Goal: Task Accomplishment & Management: Complete application form

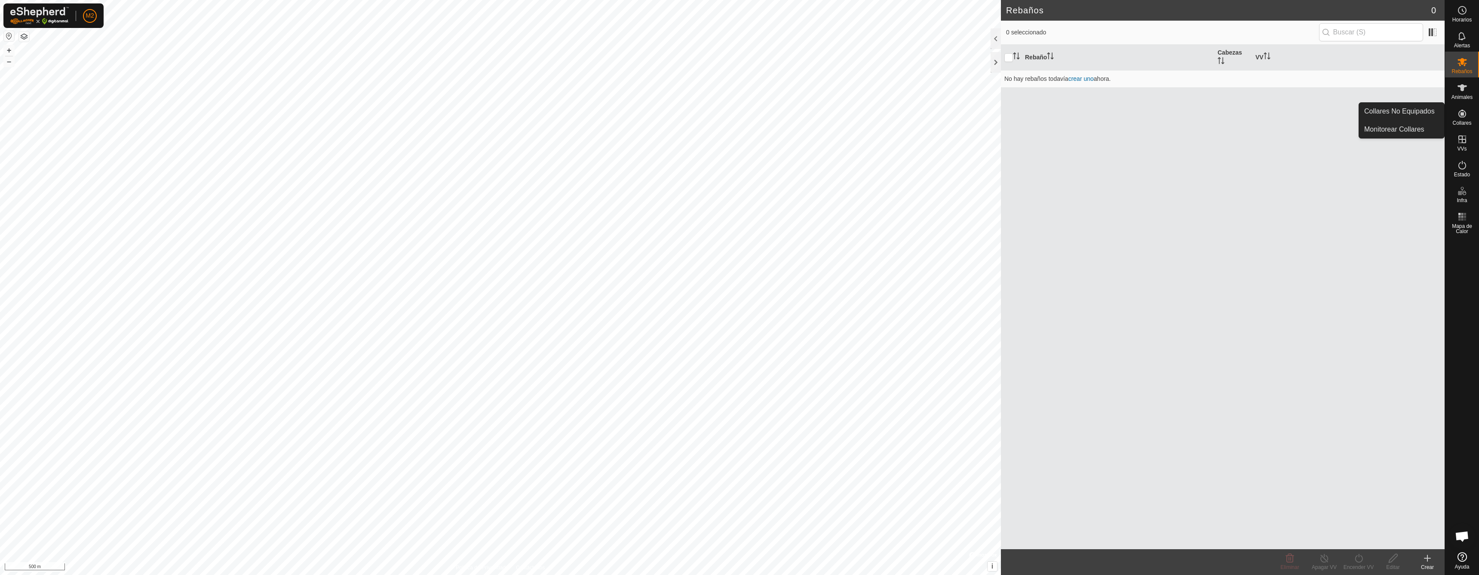
click at [1459, 114] on icon at bounding box center [1463, 114] width 8 height 8
click at [1420, 129] on link "Monitorear Collares" at bounding box center [1401, 129] width 85 height 17
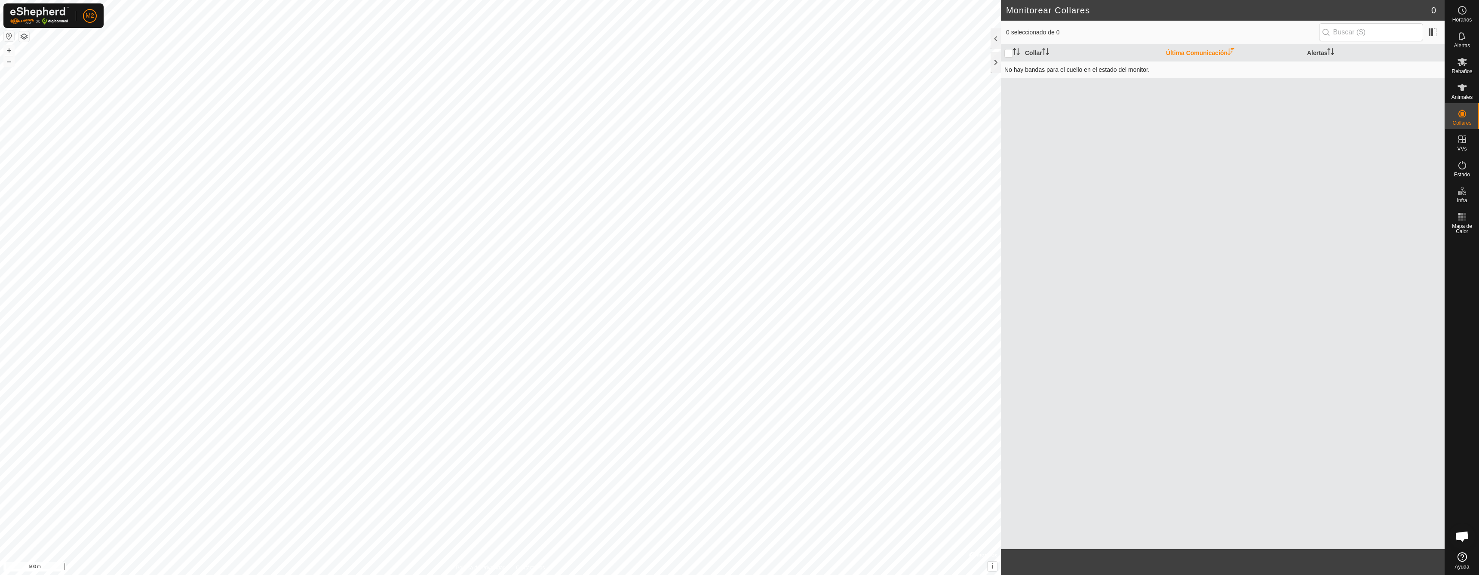
click at [1296, 74] on td "No hay bandas para el cuello en el estado del monitor." at bounding box center [1223, 69] width 444 height 17
click at [1463, 170] on icon at bounding box center [1462, 165] width 10 height 10
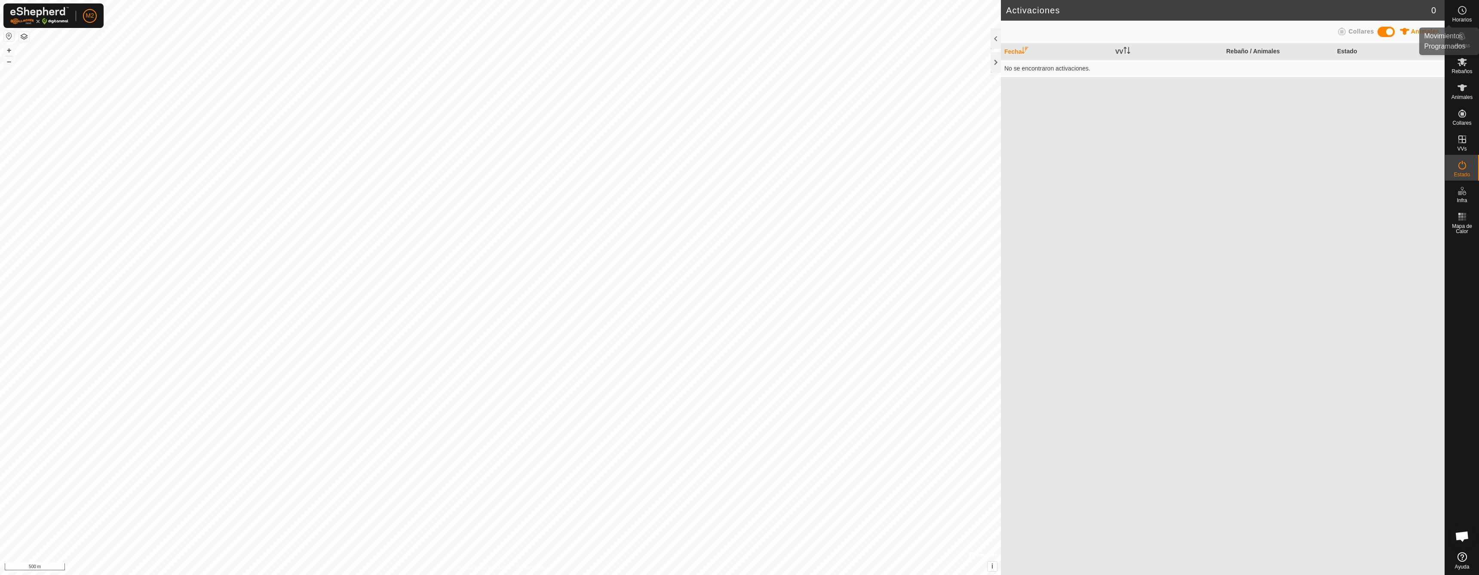
click at [1466, 15] on icon at bounding box center [1462, 10] width 10 height 10
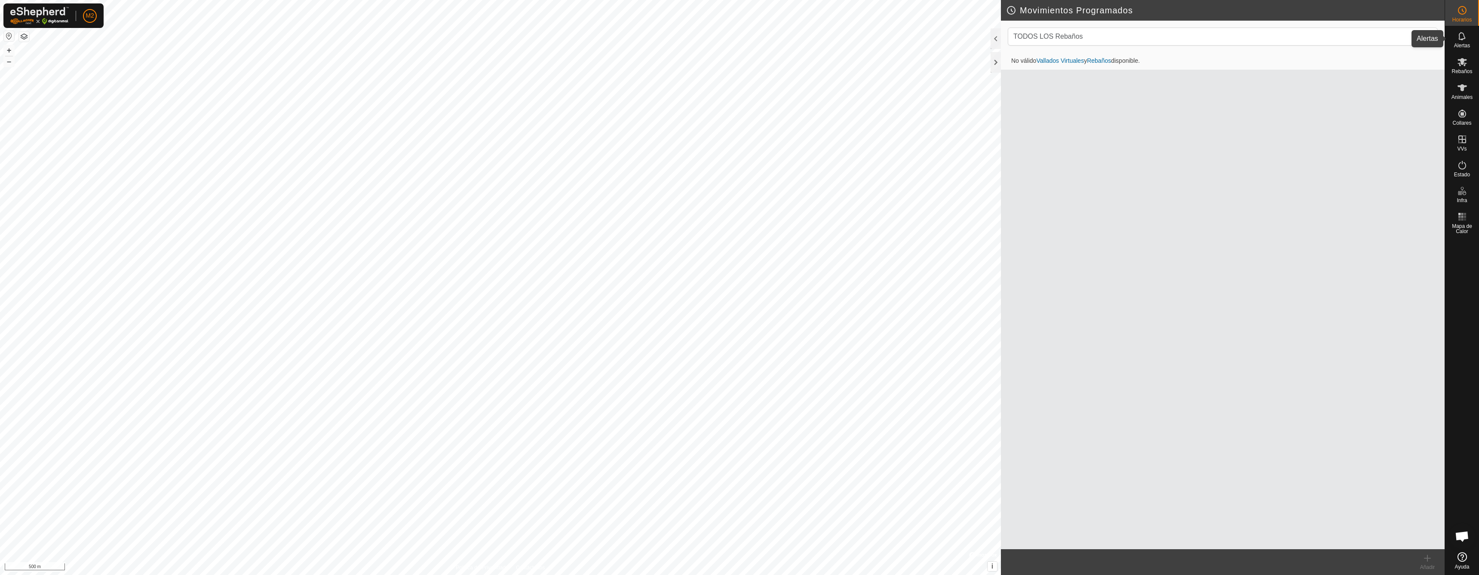
click at [1460, 42] on es-notification-svg-icon at bounding box center [1462, 36] width 15 height 14
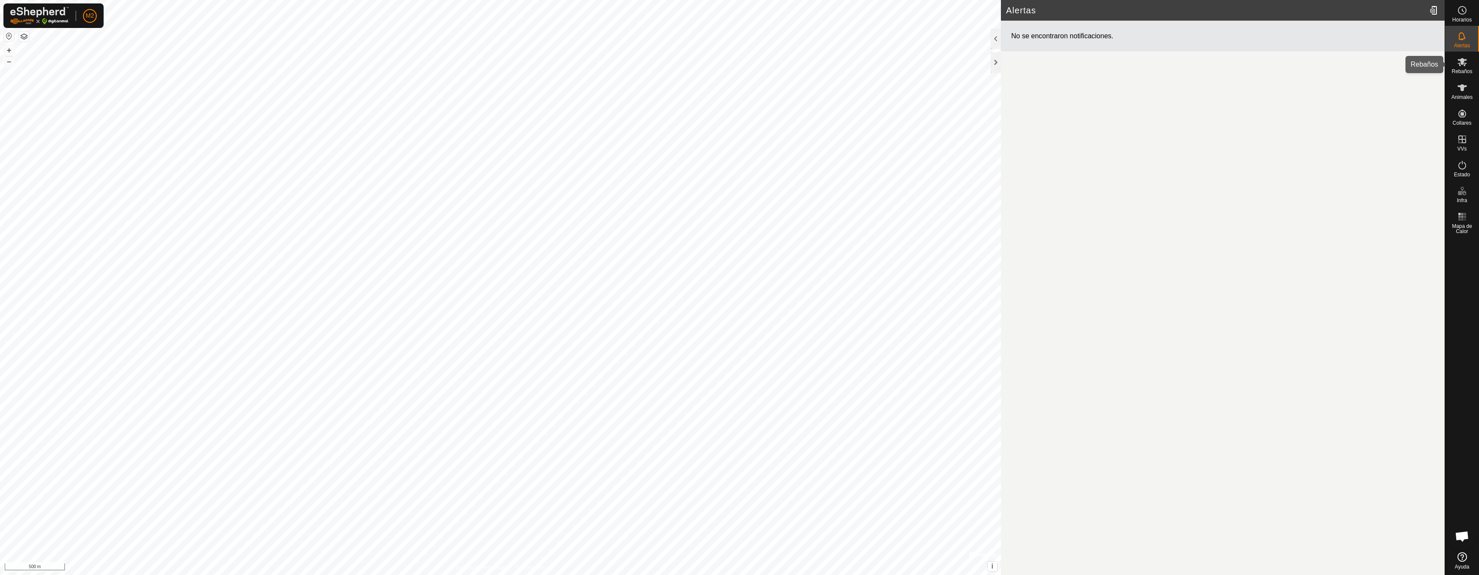
click at [1460, 64] on icon at bounding box center [1462, 62] width 9 height 8
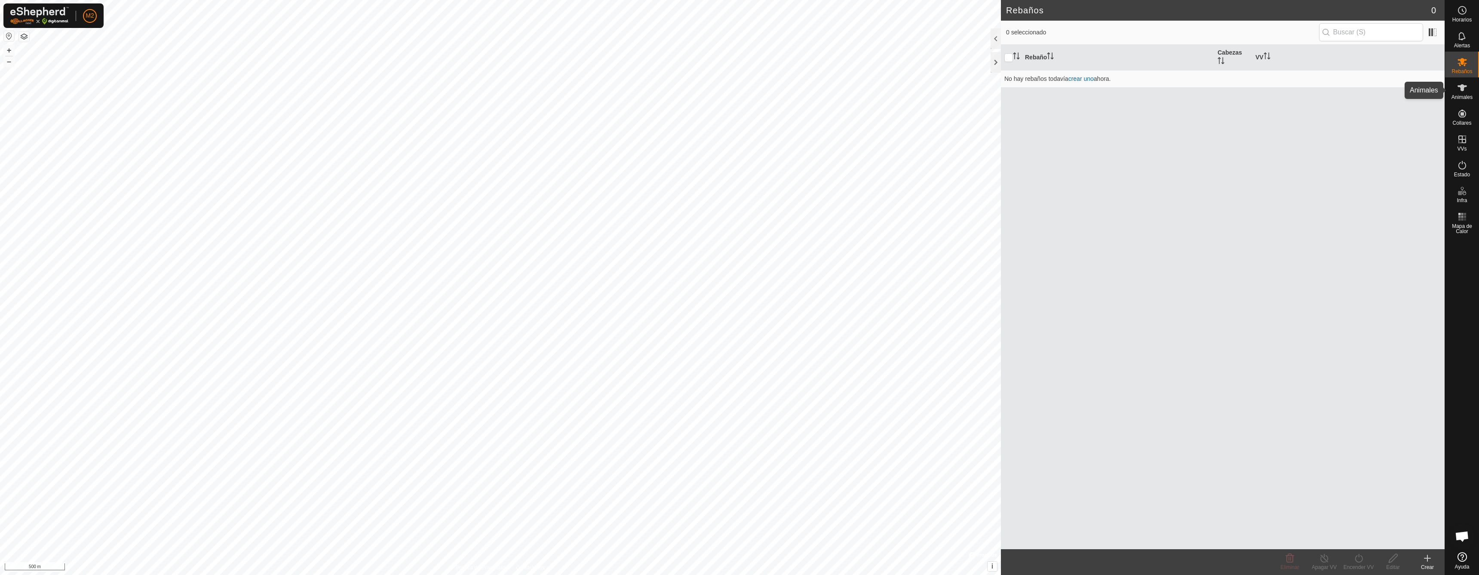
click at [1460, 95] on span "Animales" at bounding box center [1462, 97] width 21 height 5
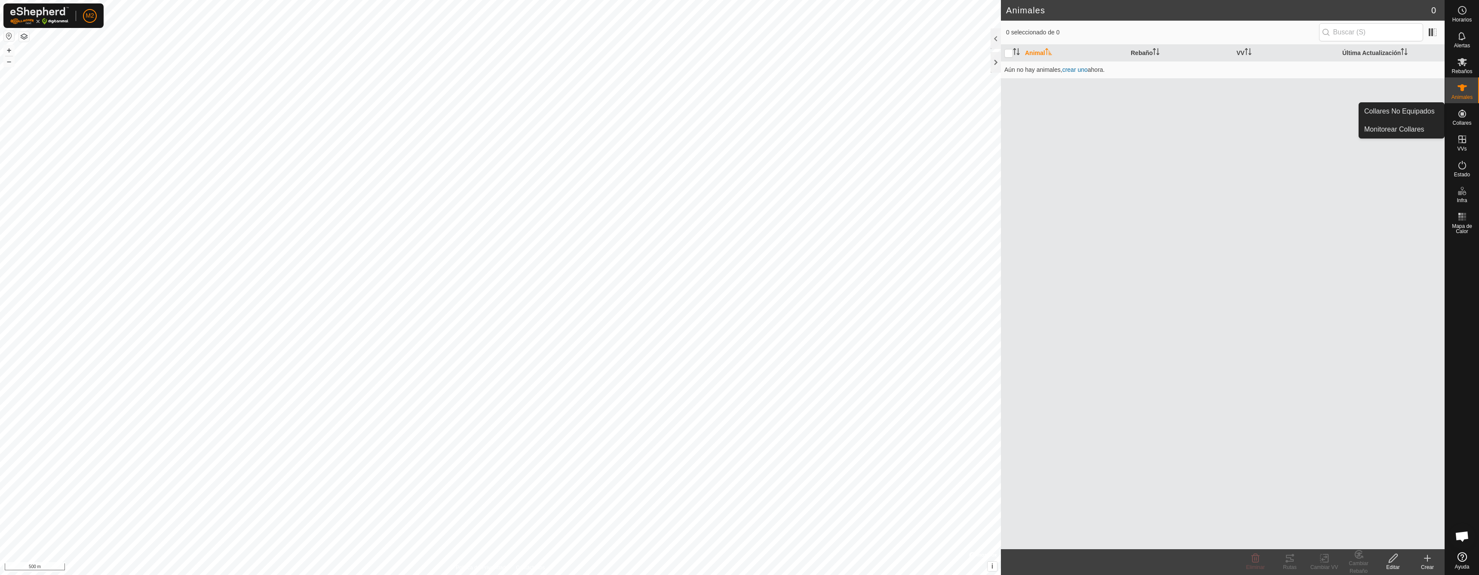
click at [1460, 105] on div "Collares" at bounding box center [1462, 116] width 34 height 26
click at [1460, 114] on icon at bounding box center [1462, 113] width 10 height 10
click at [1454, 122] on span "Collares" at bounding box center [1462, 122] width 19 height 5
click at [1460, 115] on icon at bounding box center [1462, 113] width 10 height 10
click at [1422, 113] on link "Collares No Equipados" at bounding box center [1401, 111] width 85 height 17
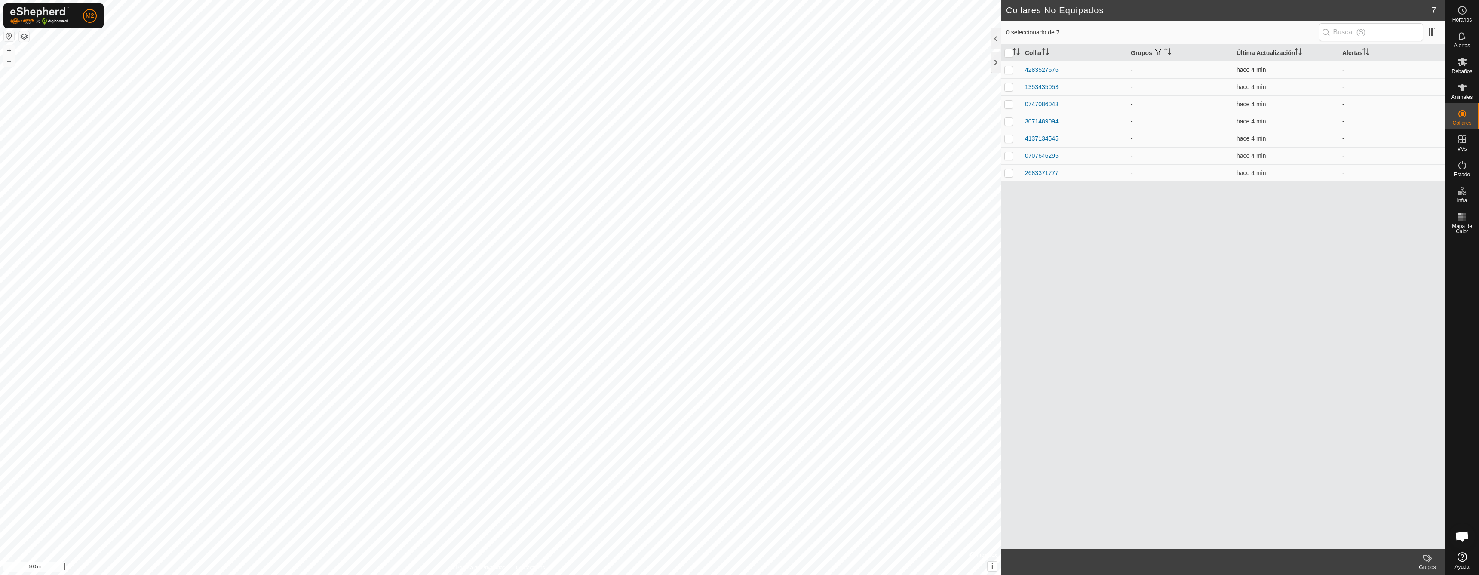
click at [1011, 68] on p-checkbox at bounding box center [1009, 69] width 9 height 7
checkbox input "true"
click at [1011, 84] on p-checkbox at bounding box center [1009, 86] width 9 height 7
checkbox input "true"
click at [1009, 104] on p-checkbox at bounding box center [1009, 104] width 9 height 7
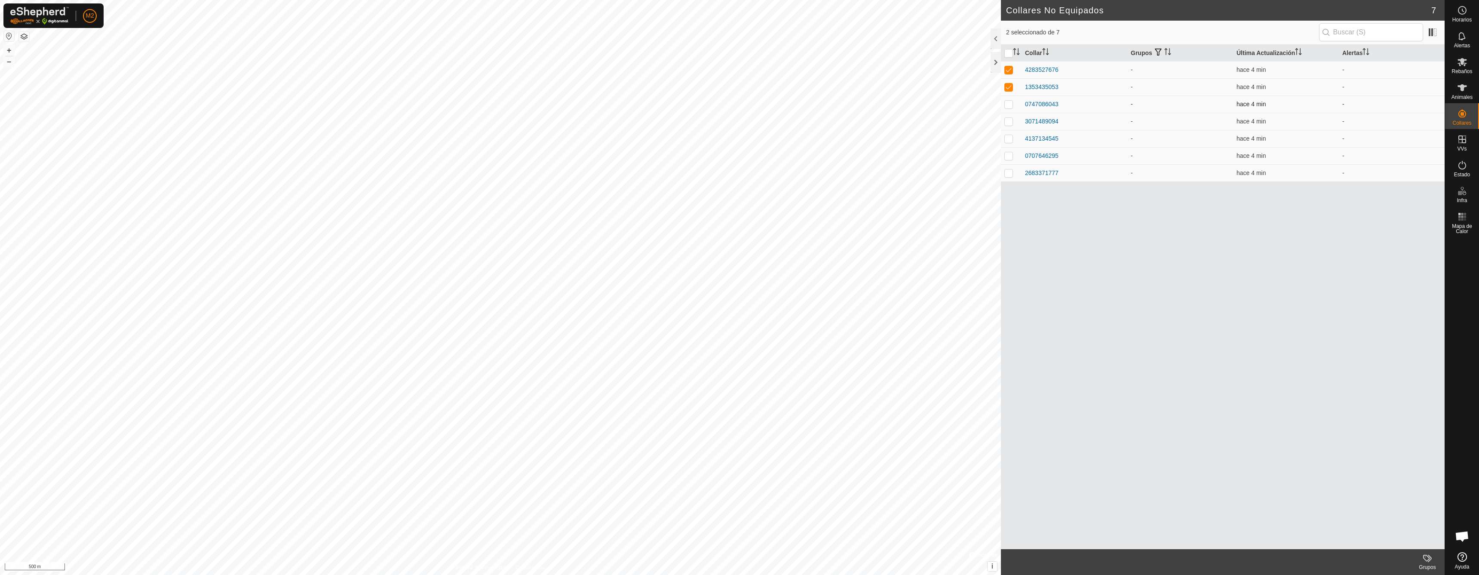
checkbox input "true"
click at [1010, 121] on p-checkbox at bounding box center [1009, 121] width 9 height 7
checkbox input "true"
click at [1008, 144] on td at bounding box center [1011, 138] width 21 height 17
checkbox input "true"
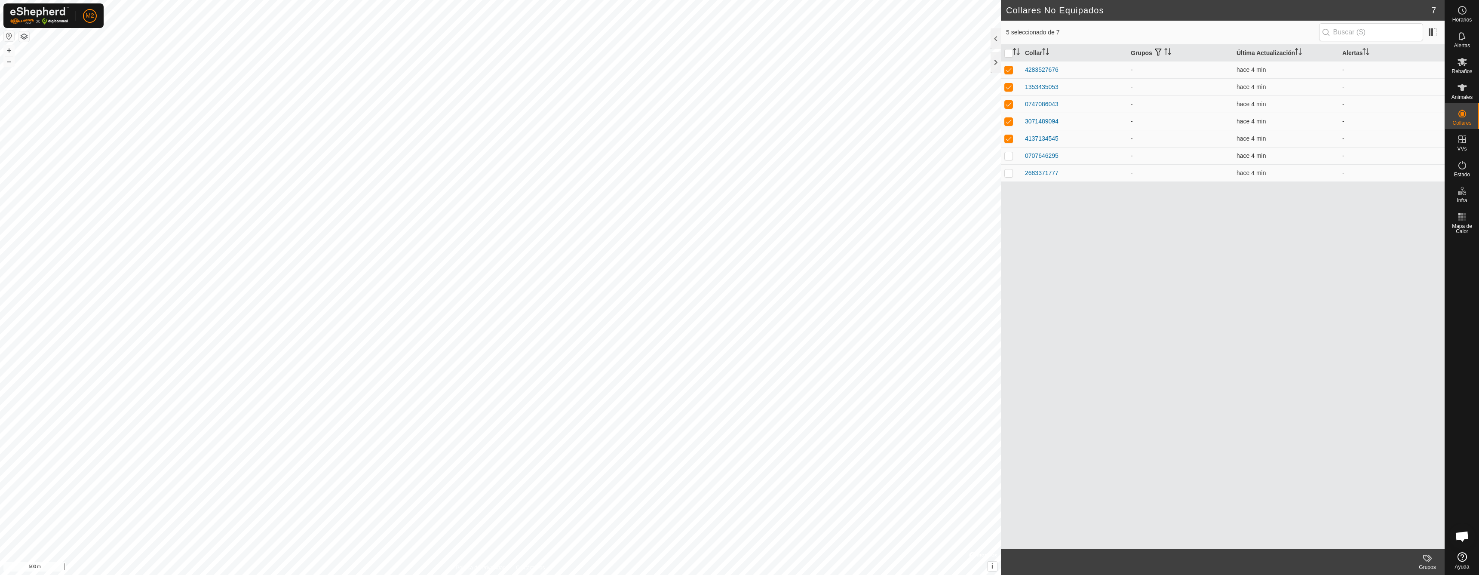
click at [1007, 159] on p-checkbox at bounding box center [1009, 155] width 9 height 7
checkbox input "true"
click at [1008, 172] on p-checkbox at bounding box center [1009, 172] width 9 height 7
checkbox input "true"
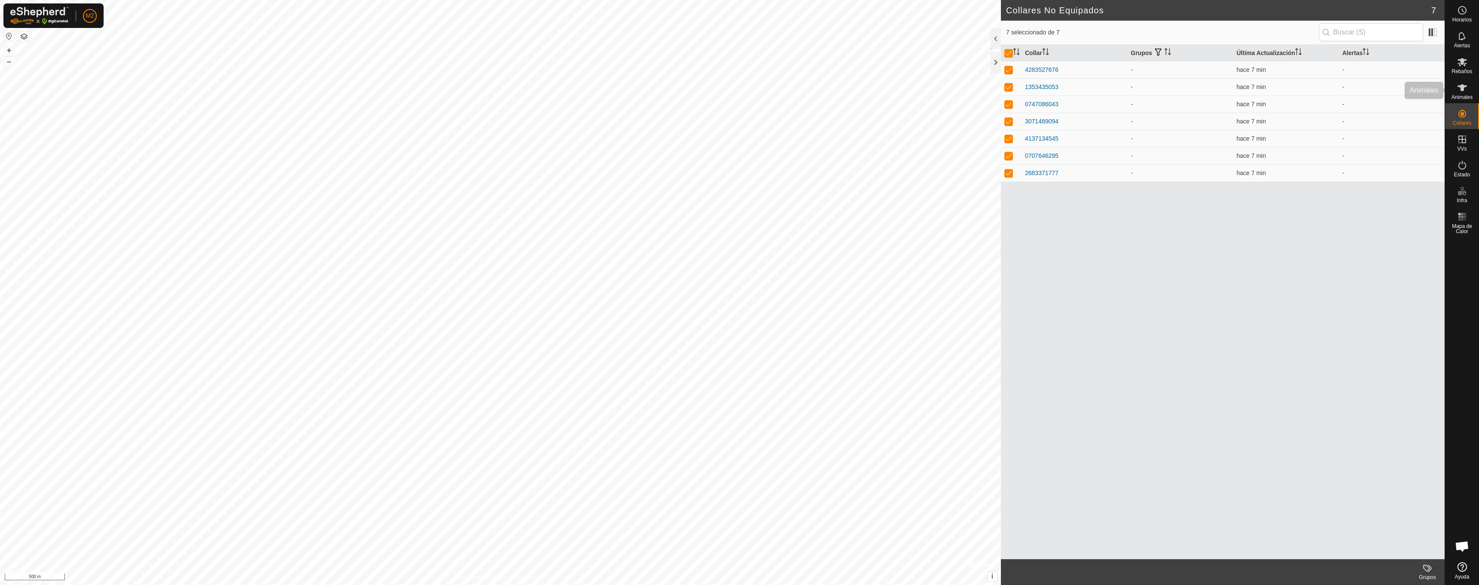
click at [1466, 88] on icon at bounding box center [1462, 88] width 10 height 10
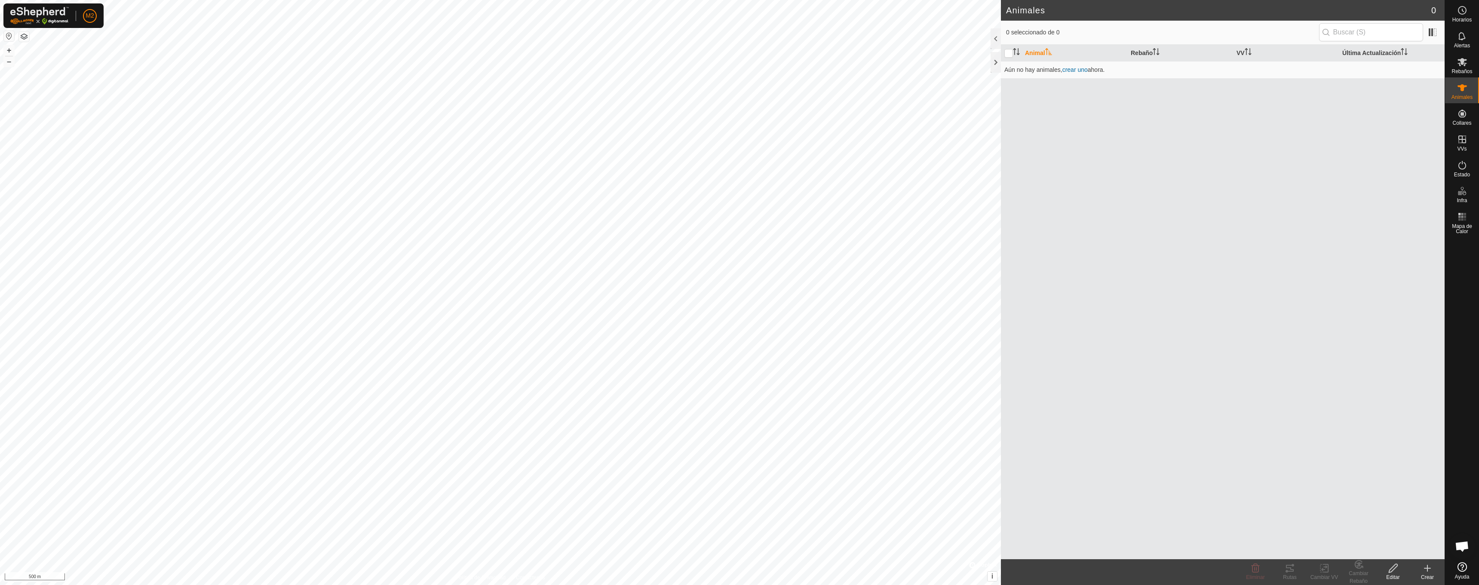
click at [1424, 567] on icon at bounding box center [1428, 568] width 10 height 10
click at [1388, 545] on link "Crear Animal Individual" at bounding box center [1377, 549] width 134 height 17
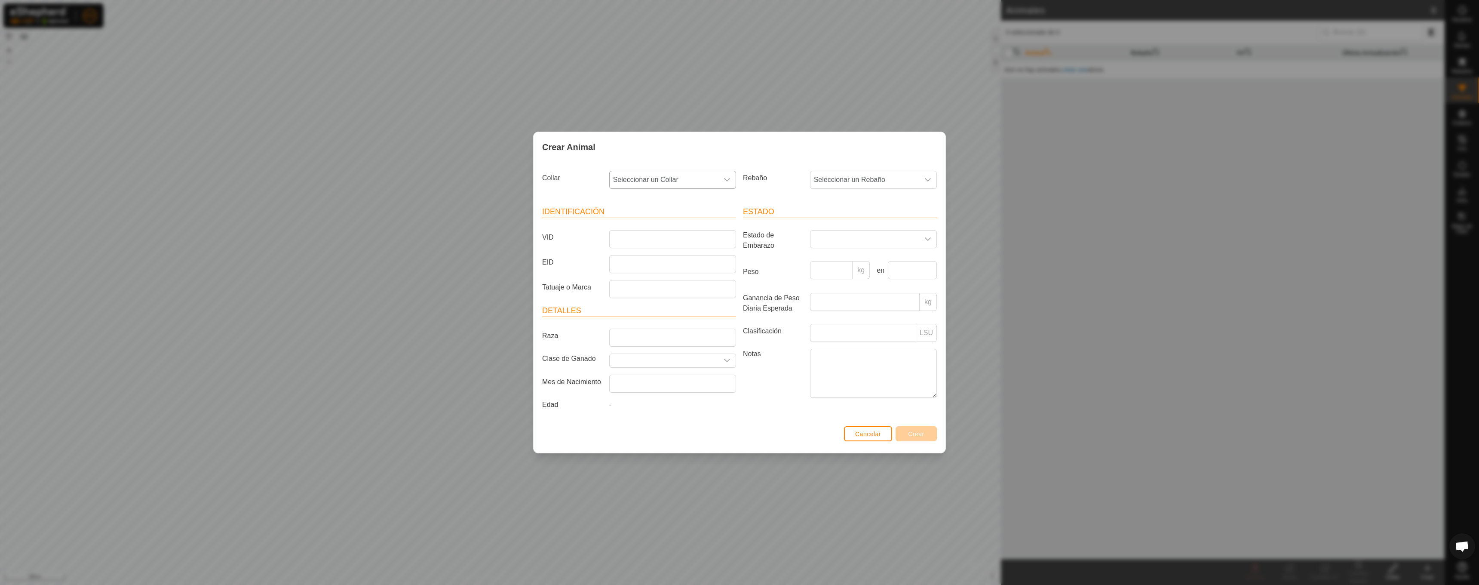
click at [702, 173] on span "Seleccionar un Collar" at bounding box center [664, 179] width 109 height 17
click at [685, 238] on li "4283527676" at bounding box center [673, 242] width 126 height 17
click at [870, 189] on div "Rebaño Seleccionar un Rebaño" at bounding box center [840, 183] width 201 height 32
click at [864, 180] on span "Seleccionar un Rebaño" at bounding box center [865, 179] width 109 height 17
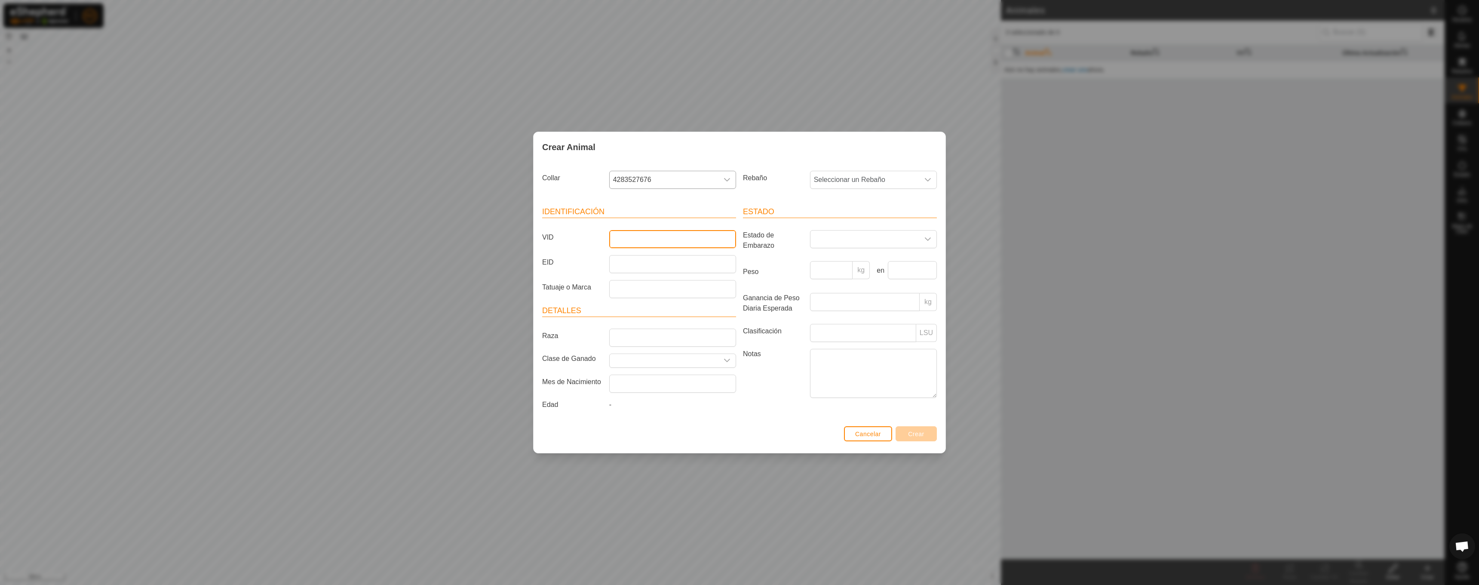
click at [678, 240] on input "VID" at bounding box center [672, 239] width 127 height 18
click at [655, 332] on input "Raza" at bounding box center [672, 338] width 127 height 18
click at [661, 359] on input "Seleccione o ingrese una Clase de Ganado" at bounding box center [664, 360] width 109 height 13
click at [728, 357] on icon "dropdown trigger" at bounding box center [727, 360] width 7 height 7
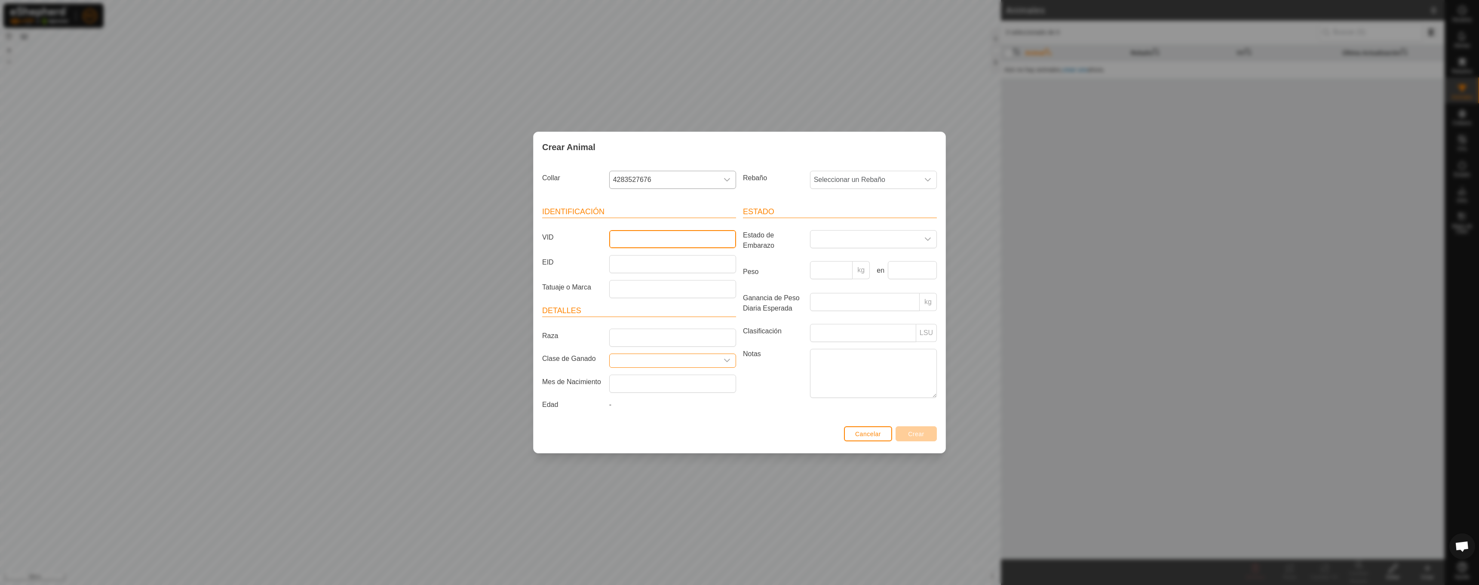
click at [638, 237] on input "VID" at bounding box center [672, 239] width 127 height 18
type input "001"
click at [616, 261] on input "EID" at bounding box center [672, 264] width 127 height 18
click at [621, 291] on input "Tatuaje o Marca" at bounding box center [672, 289] width 127 height 18
click at [633, 337] on input "Raza" at bounding box center [672, 338] width 127 height 18
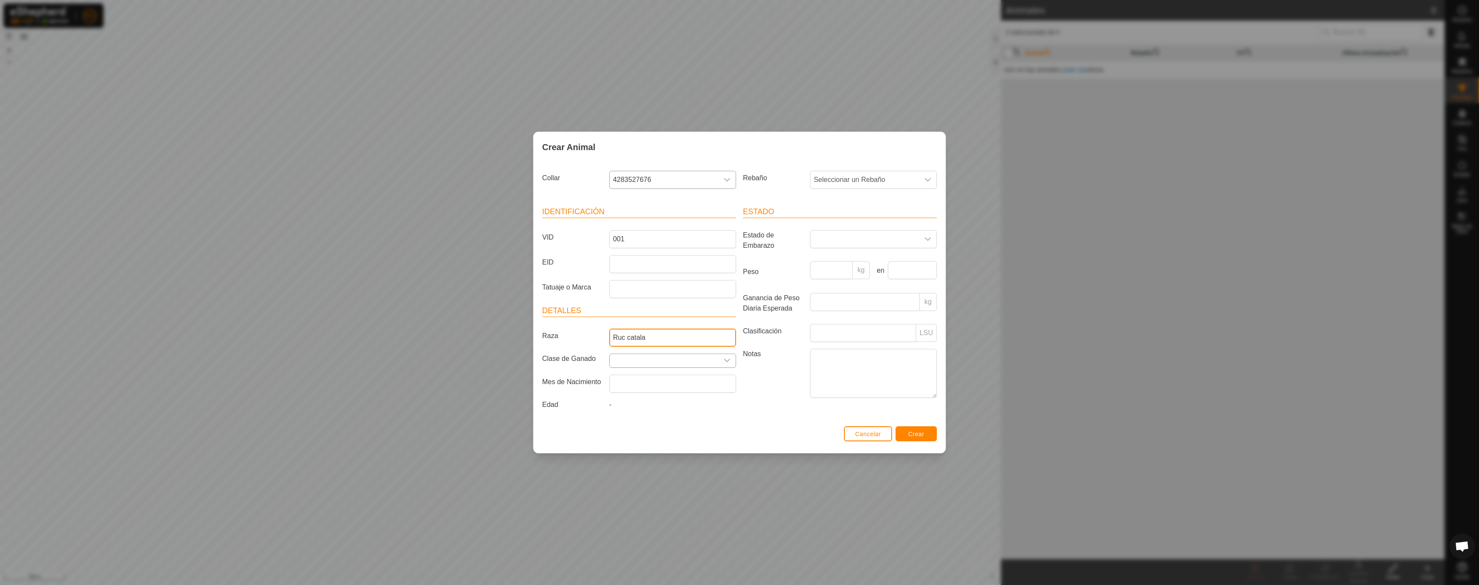
type input "Ruc catala"
click at [646, 354] on input "Seleccione o ingrese una Clase de Ganado" at bounding box center [664, 360] width 109 height 13
type input "r"
type input "Ruc"
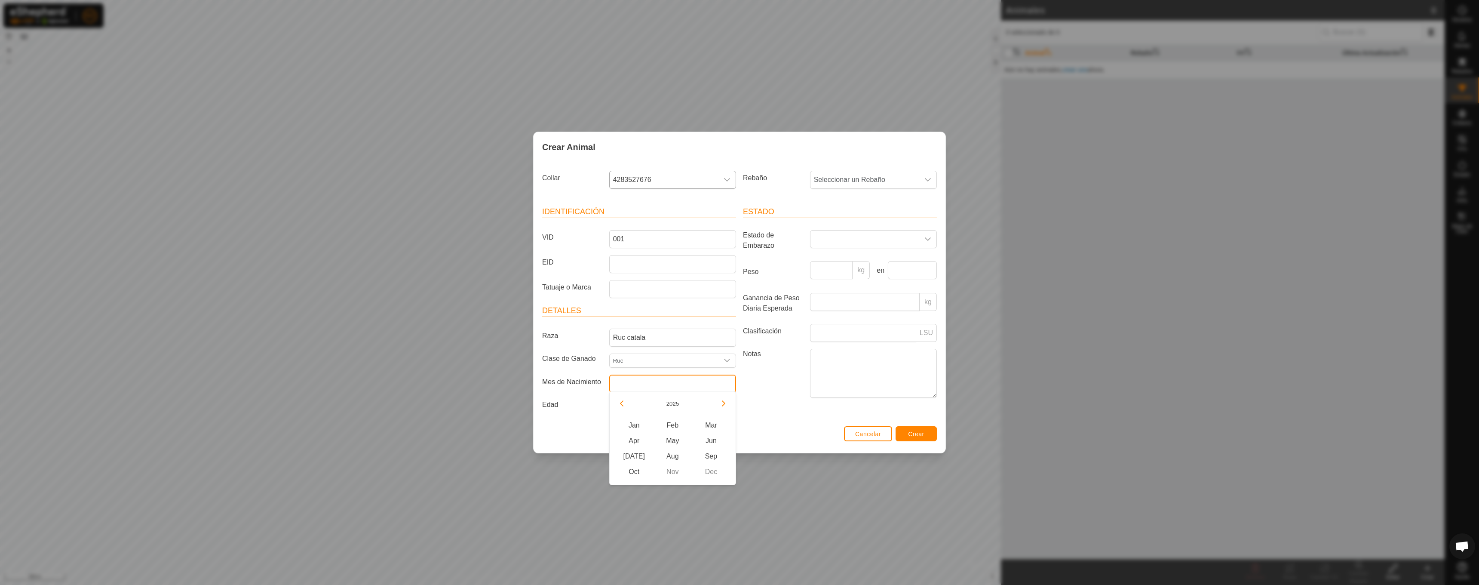
click at [617, 390] on input "text" at bounding box center [672, 384] width 127 height 18
drag, startPoint x: 635, startPoint y: 358, endPoint x: 607, endPoint y: 357, distance: 28.0
click at [607, 357] on div "Ruc" at bounding box center [673, 361] width 134 height 14
click at [633, 383] on input "text" at bounding box center [672, 384] width 127 height 18
click at [567, 412] on div "Edad -" at bounding box center [639, 407] width 201 height 14
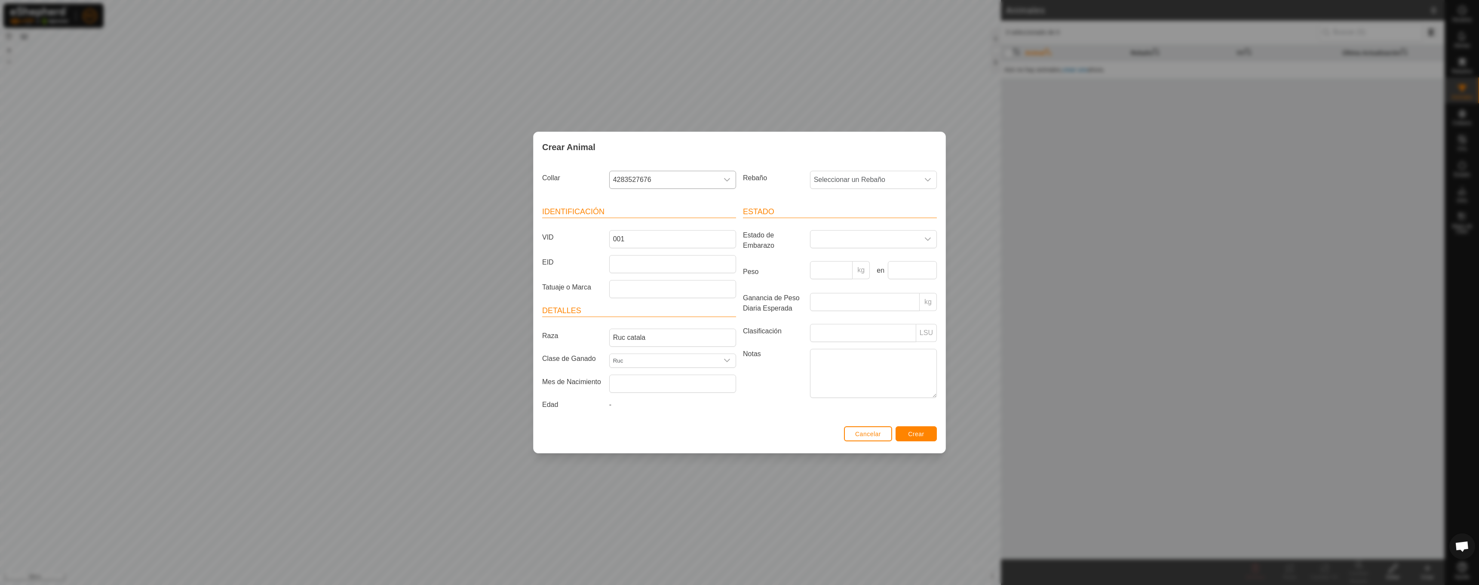
click at [613, 413] on div "-" at bounding box center [673, 407] width 134 height 14
click at [846, 375] on textarea "Notas" at bounding box center [873, 373] width 127 height 49
type textarea "Burro"
click at [882, 178] on span "Seleccionar un Rebaño" at bounding box center [865, 179] width 109 height 17
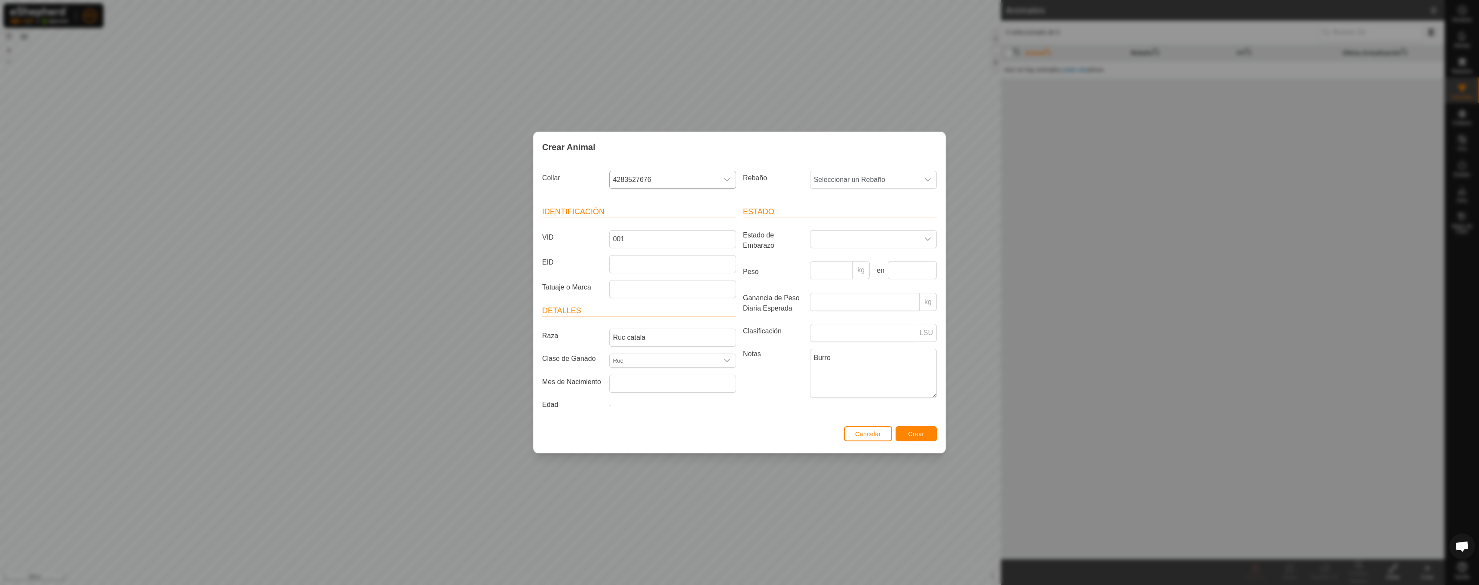
click at [919, 440] on button "Crear" at bounding box center [916, 433] width 41 height 15
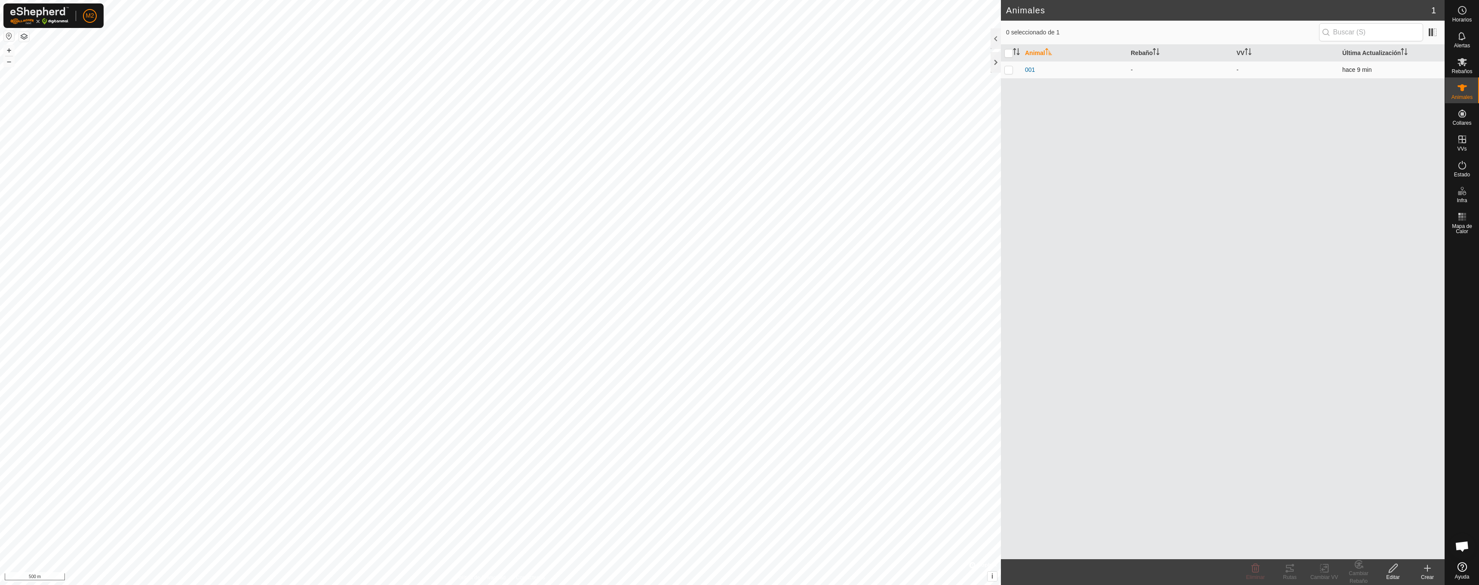
click at [1137, 71] on div "-" at bounding box center [1180, 69] width 99 height 9
click at [1098, 66] on div "001" at bounding box center [1074, 69] width 99 height 9
click at [1032, 69] on span "001" at bounding box center [1030, 69] width 10 height 9
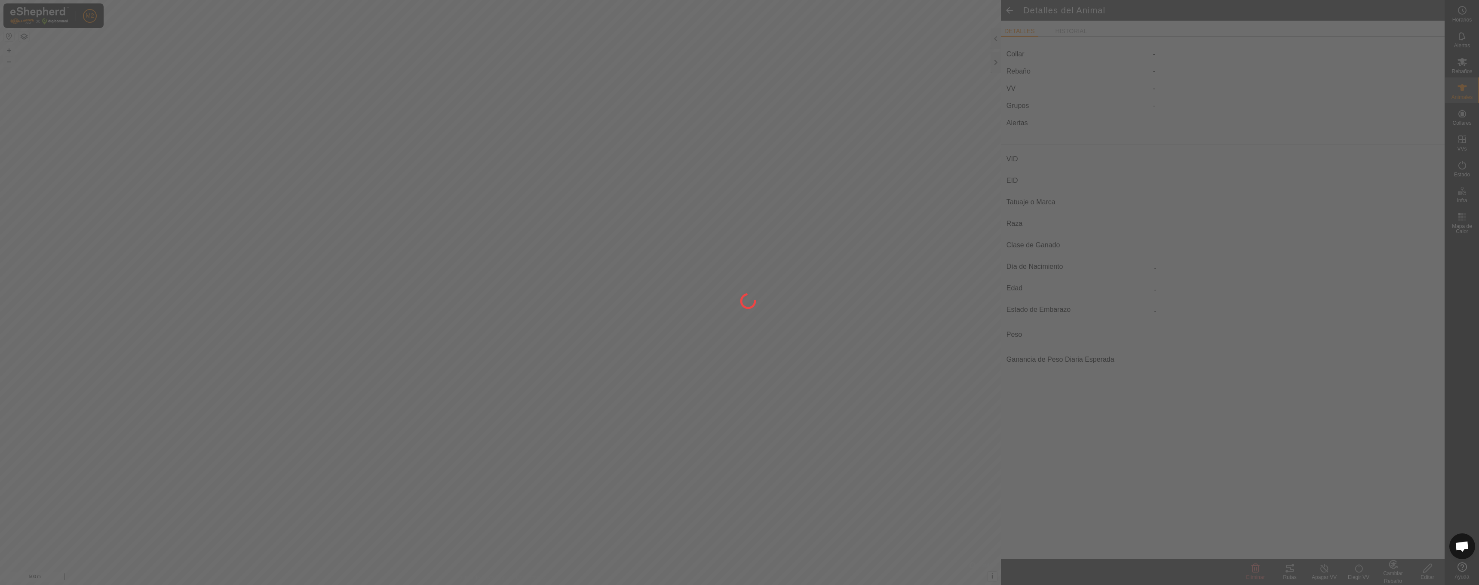
type input "001"
type input "-"
type input "Ruc catala"
type input "Ruc"
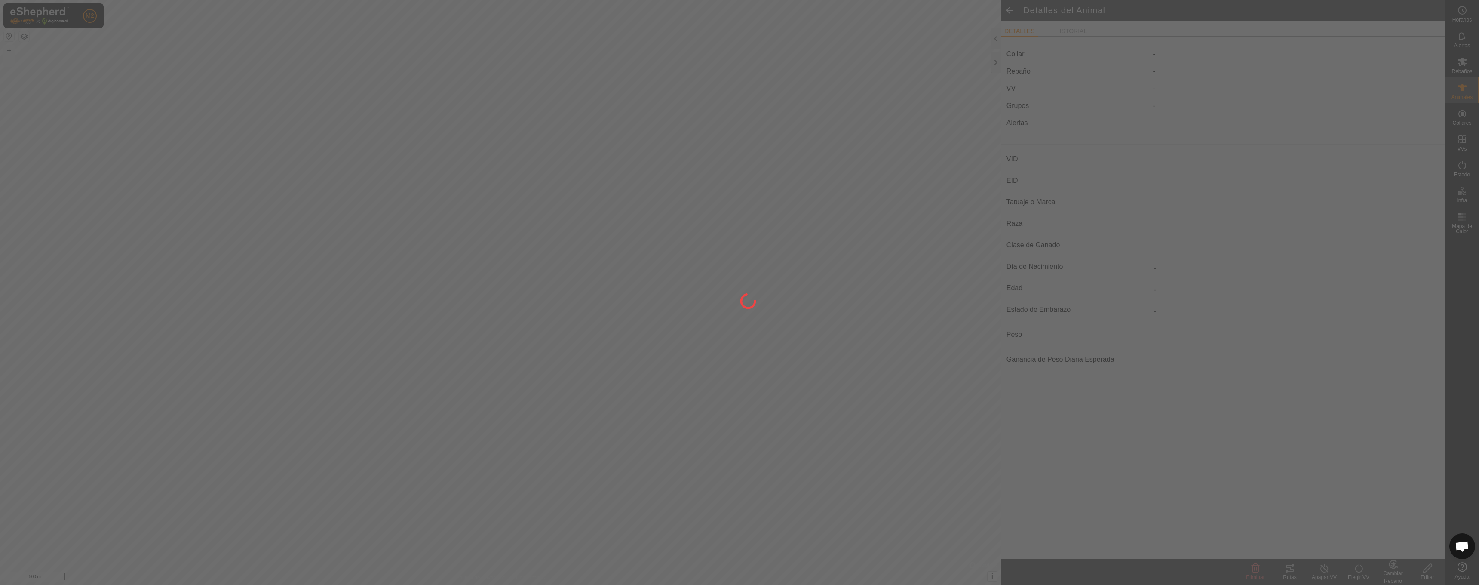
type input "0 kg"
type input "-"
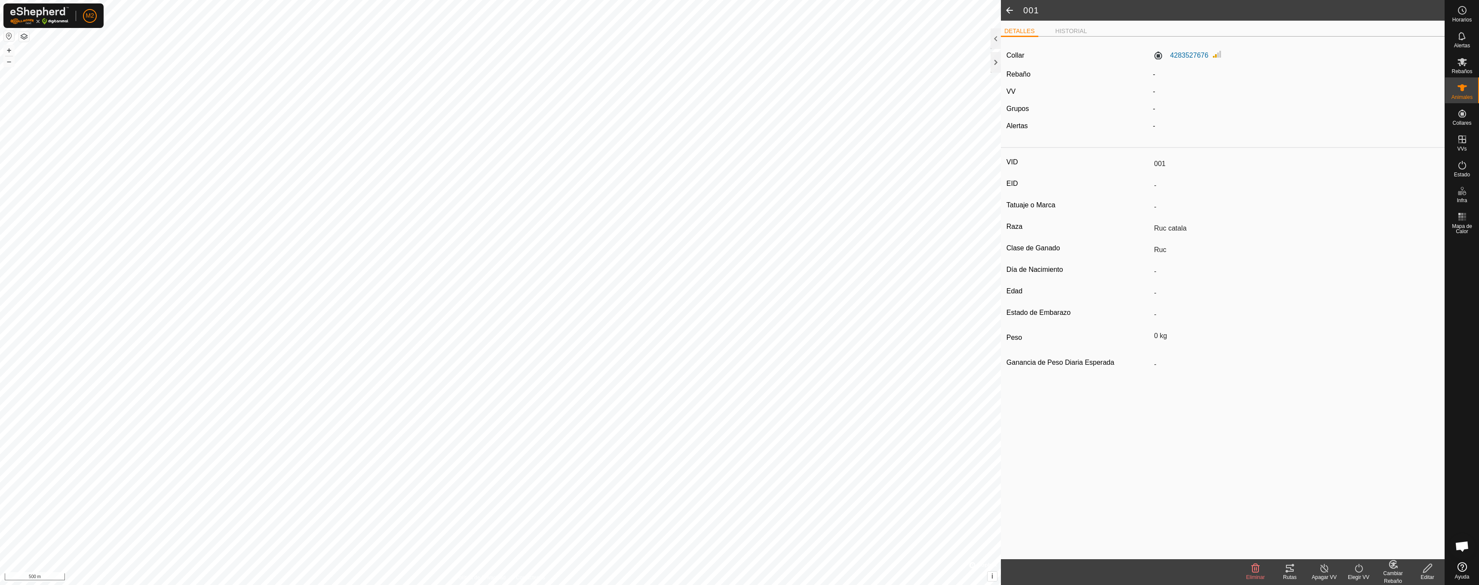
click at [1426, 572] on icon at bounding box center [1428, 568] width 11 height 10
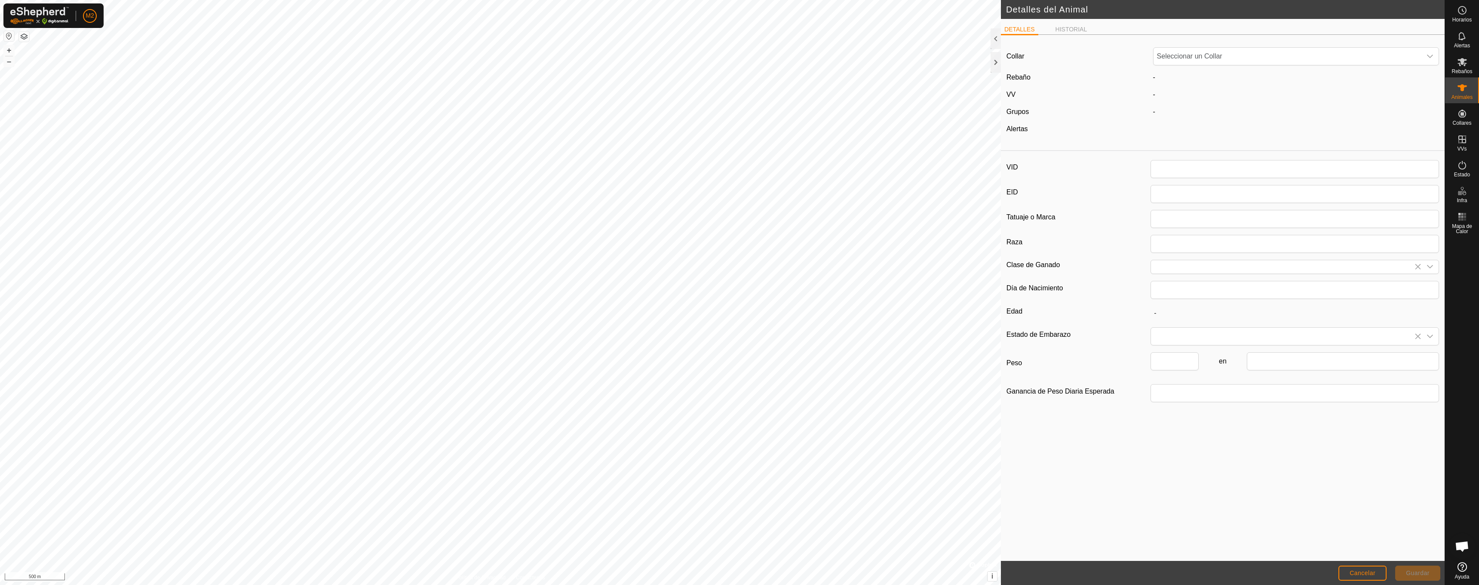
type input "001"
type input "Ruc catala"
type input "Ruc"
type input "0"
click at [1193, 194] on input "EID" at bounding box center [1295, 194] width 289 height 18
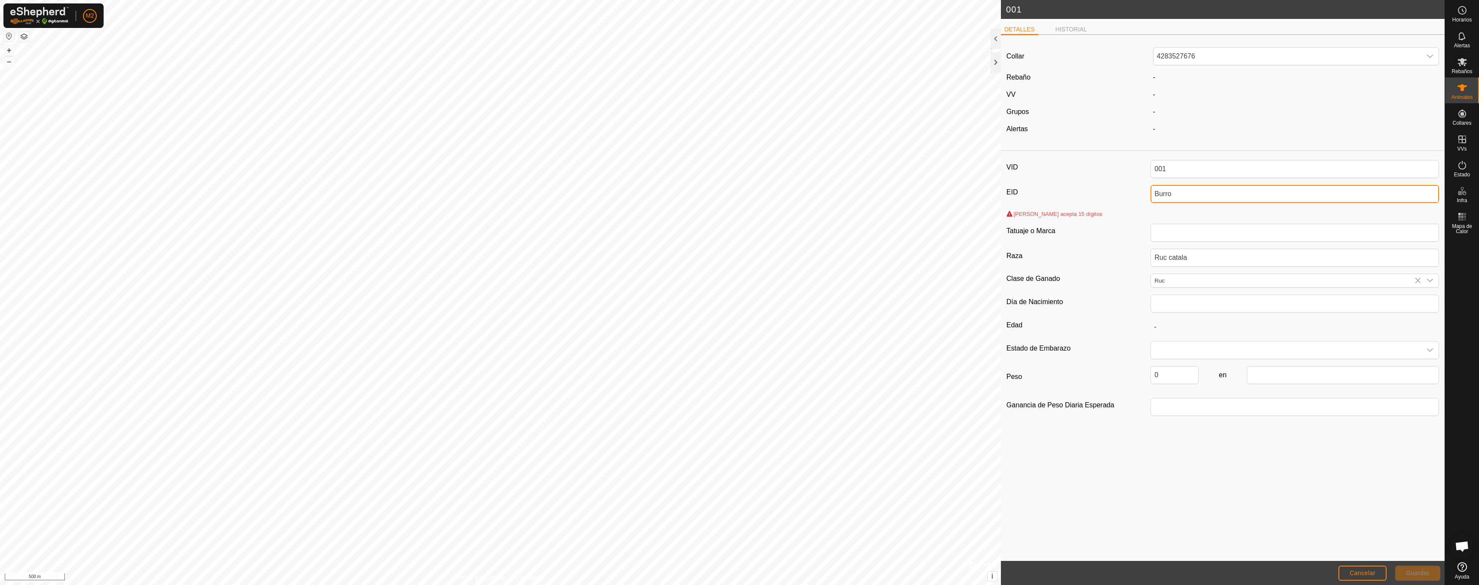
type input "Burro"
click at [1371, 547] on div "Collar 4283527676 Rebaño - VV - Grupos - Alertas - VID 001 EID Burro Sólo acept…" at bounding box center [1223, 301] width 444 height 519
click at [1213, 227] on input "Tatuaje o Marca" at bounding box center [1295, 233] width 289 height 18
drag, startPoint x: 1211, startPoint y: 191, endPoint x: 1033, endPoint y: 193, distance: 178.0
click at [1033, 193] on div "EID Burro" at bounding box center [1223, 194] width 433 height 18
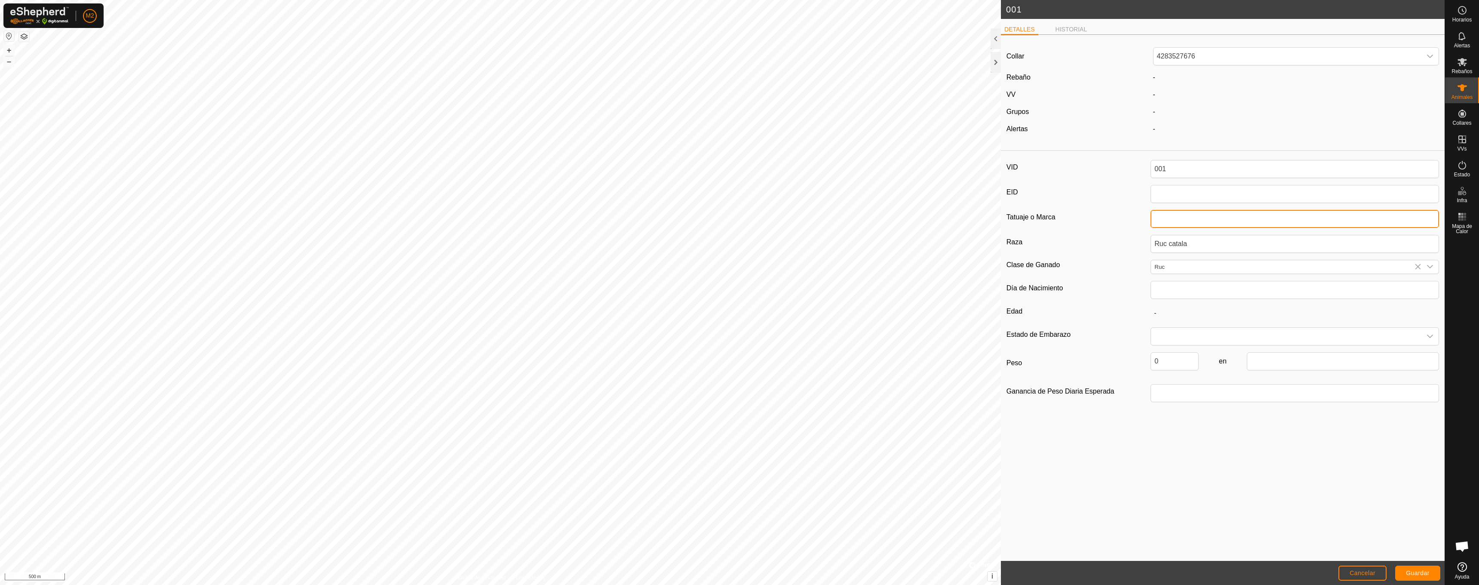
click at [1187, 218] on input "Tatuaje o Marca" at bounding box center [1295, 219] width 289 height 18
type input "Burro"
click at [1407, 575] on span "Guardar" at bounding box center [1418, 572] width 24 height 7
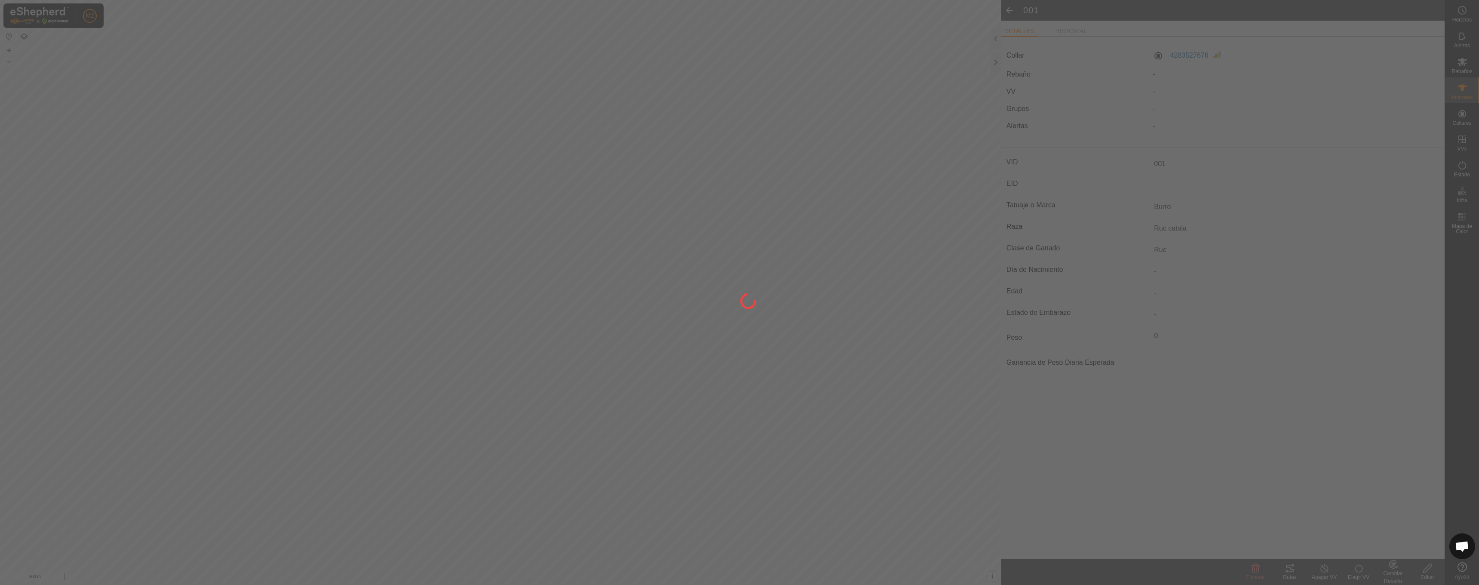
type input "-"
type input "0 kg"
type input "-"
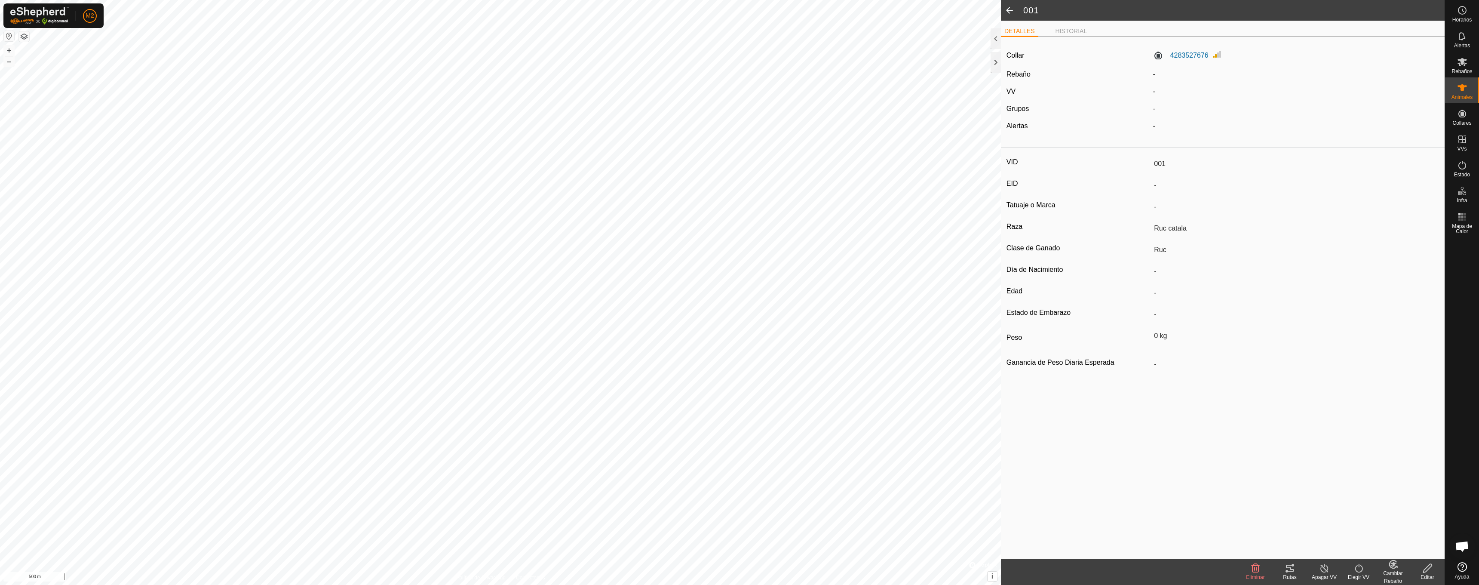
click at [1007, 7] on span at bounding box center [1009, 10] width 17 height 21
type input "001"
type input "-"
type input "Burro"
type input "Ruc catala"
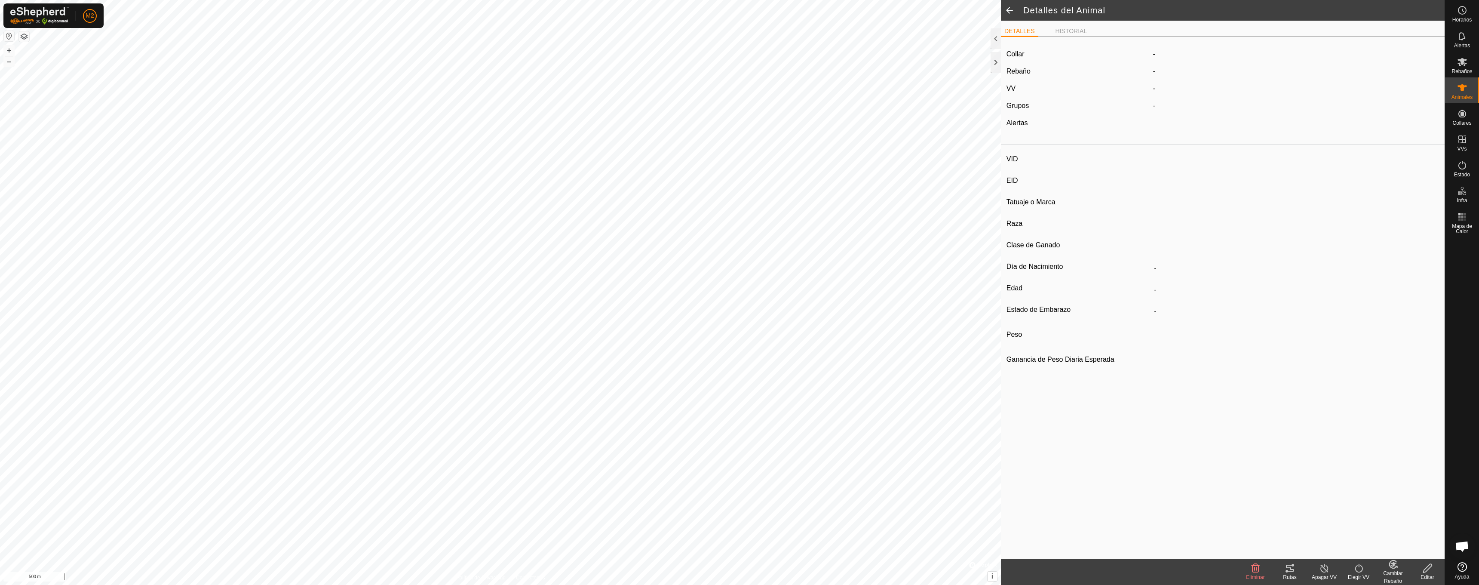
type input "Ruc"
type input "0 kg"
type input "-"
click at [1293, 570] on icon at bounding box center [1290, 568] width 8 height 7
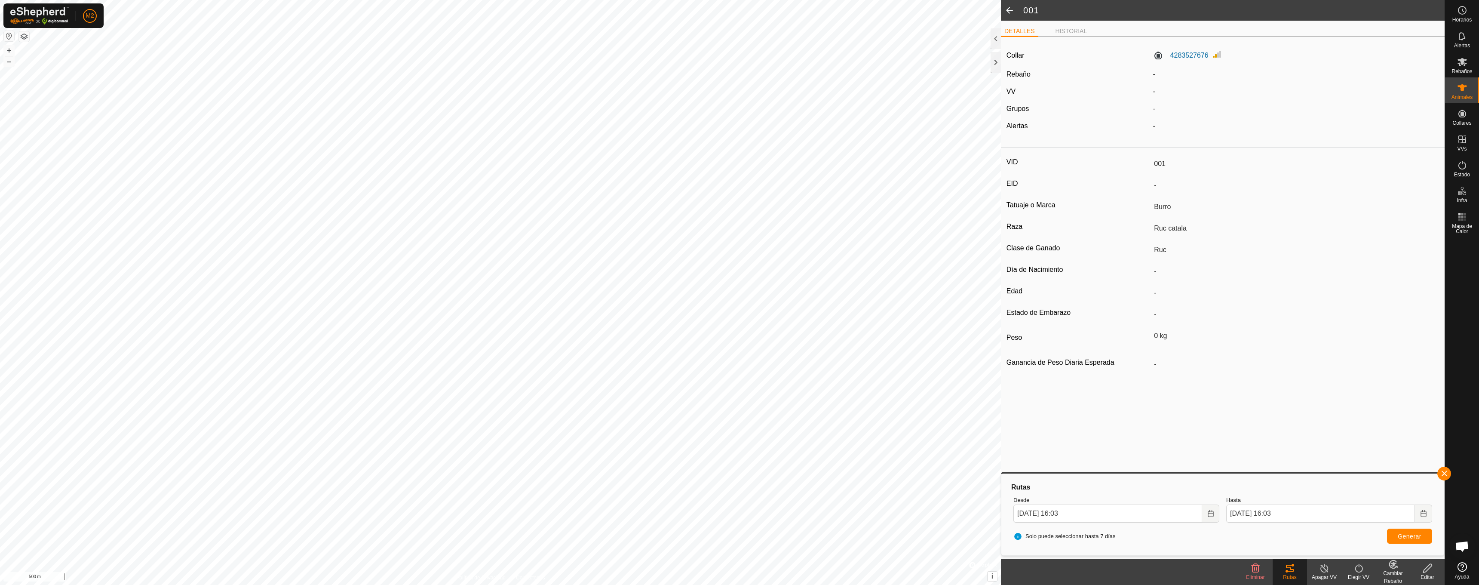
click at [1272, 570] on delete-svg-icon at bounding box center [1256, 568] width 34 height 10
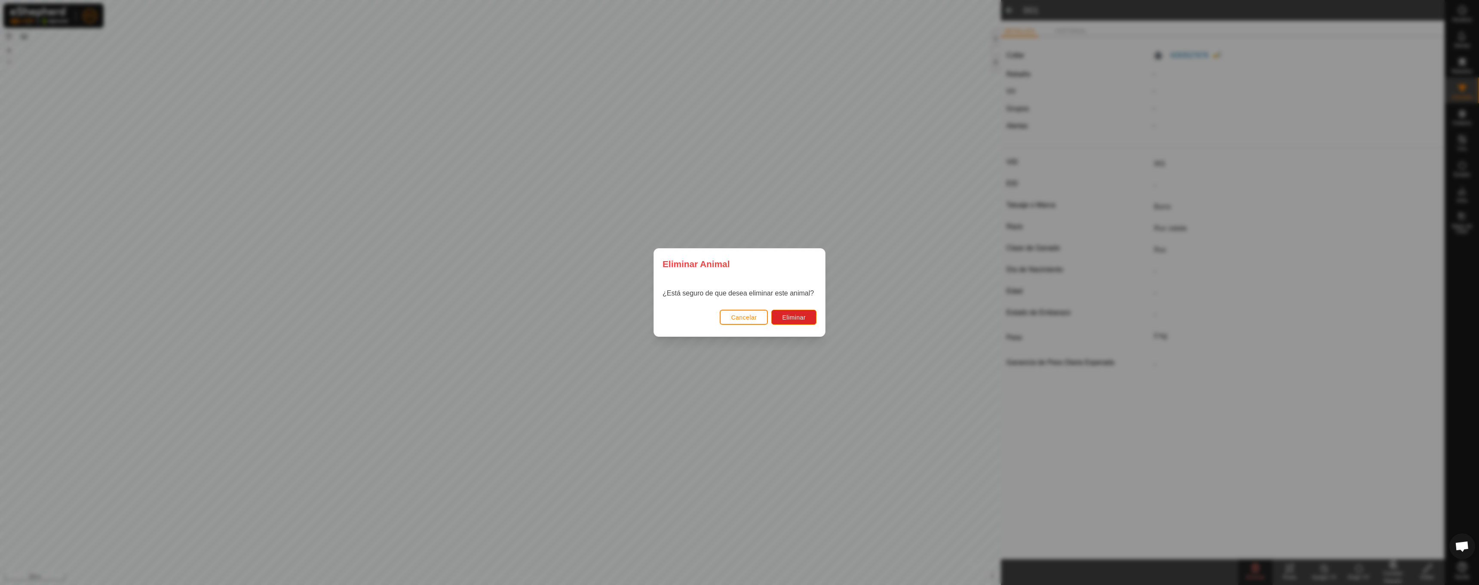
click at [731, 322] on button "Cancelar" at bounding box center [744, 317] width 48 height 15
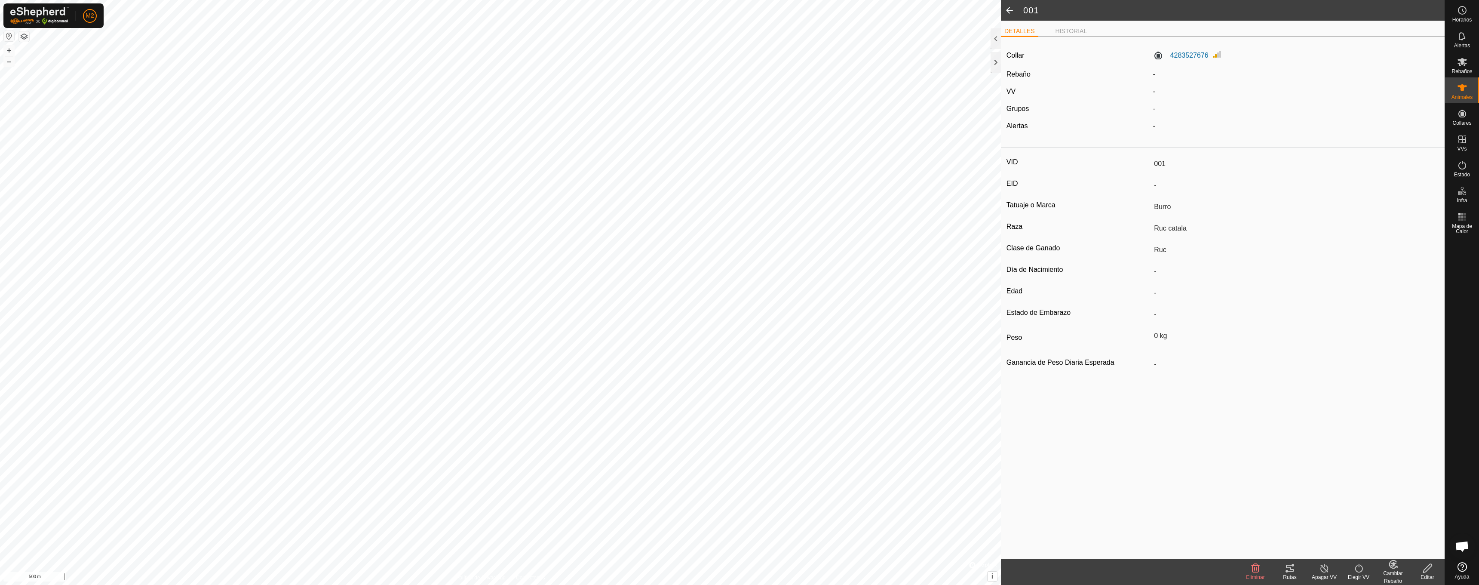
click at [1019, 12] on header "001" at bounding box center [1223, 10] width 444 height 21
click at [1008, 12] on span at bounding box center [1009, 10] width 17 height 21
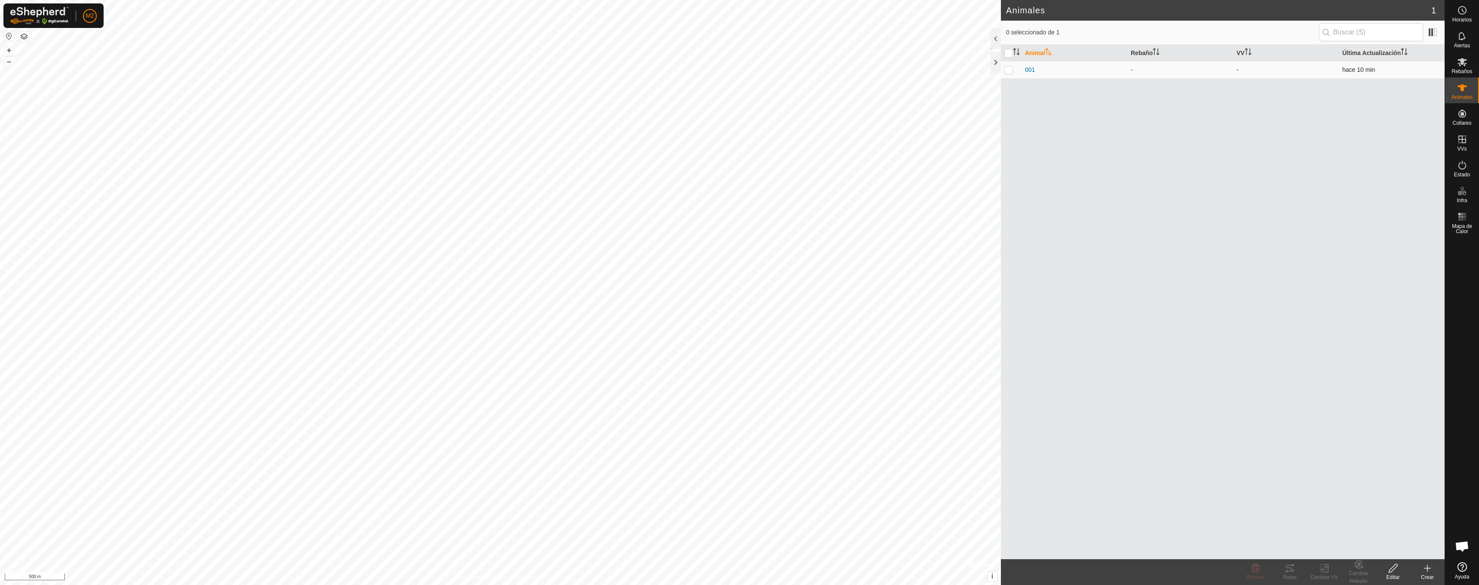
click at [1153, 70] on div "-" at bounding box center [1180, 69] width 99 height 9
click at [1426, 574] on div "Crear" at bounding box center [1428, 577] width 34 height 8
click at [1377, 546] on link "Crear Animal Individual" at bounding box center [1377, 549] width 134 height 17
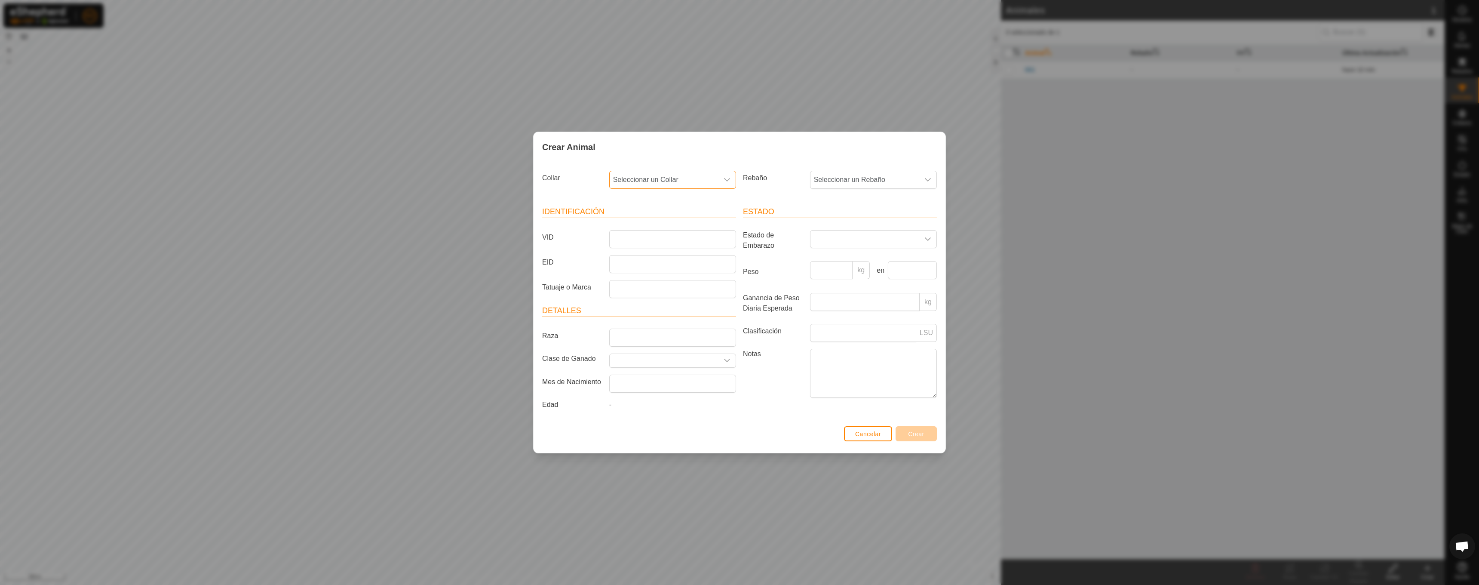
click at [667, 181] on span "Seleccionar un Collar" at bounding box center [664, 179] width 109 height 17
click at [666, 178] on span "Seleccionar un Collar" at bounding box center [664, 179] width 109 height 17
click at [666, 183] on span "Seleccionar un Collar" at bounding box center [664, 179] width 109 height 17
click at [655, 243] on li "1353435053" at bounding box center [673, 242] width 126 height 17
click at [645, 239] on input "VID" at bounding box center [672, 239] width 127 height 18
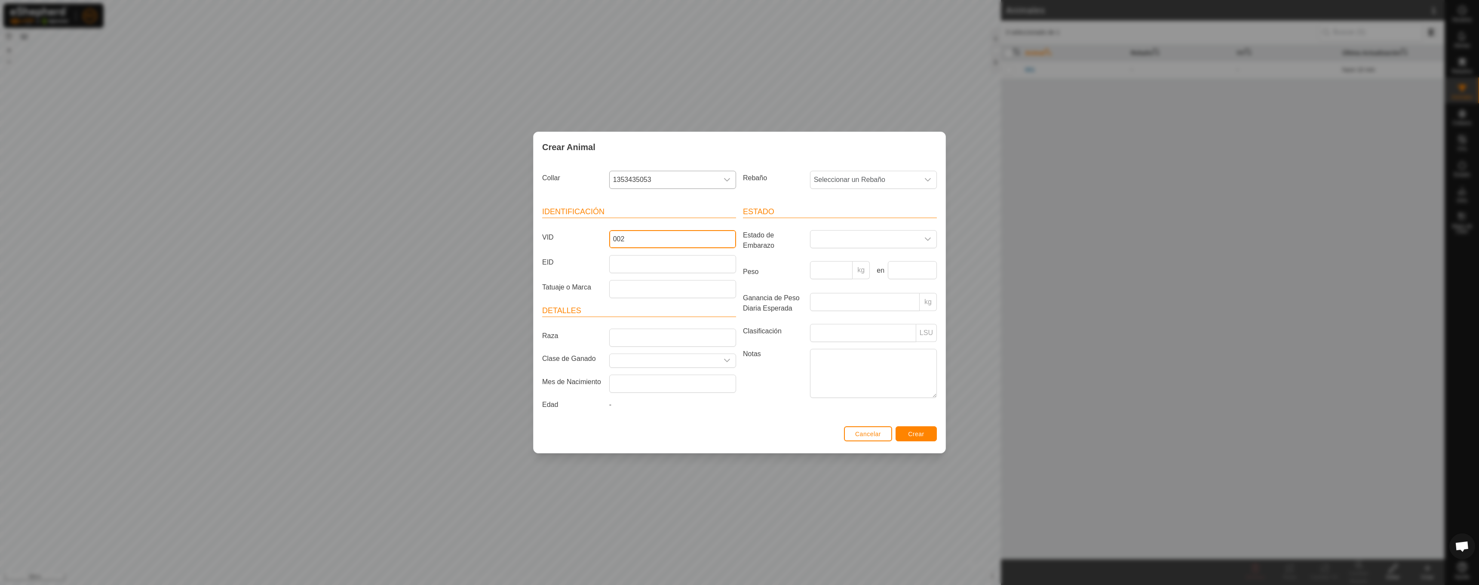
drag, startPoint x: 650, startPoint y: 240, endPoint x: 581, endPoint y: 239, distance: 69.2
click at [581, 239] on div "VID 002" at bounding box center [639, 239] width 201 height 18
click at [641, 266] on input "EID" at bounding box center [672, 264] width 127 height 18
drag, startPoint x: 639, startPoint y: 236, endPoint x: 552, endPoint y: 236, distance: 86.4
click at [552, 236] on div "VID Burro" at bounding box center [639, 239] width 201 height 18
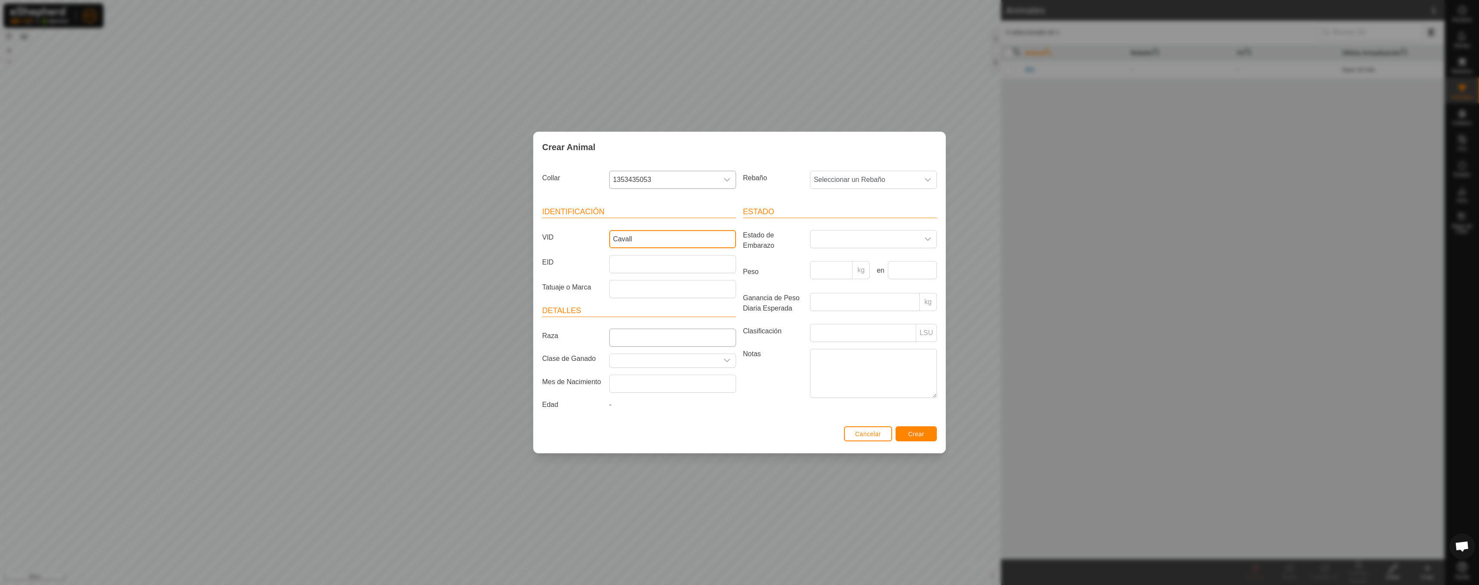
type input "Cavall"
click at [659, 338] on input "Raza" at bounding box center [672, 338] width 127 height 18
type input "nd"
click at [917, 437] on span "Crear" at bounding box center [916, 433] width 16 height 7
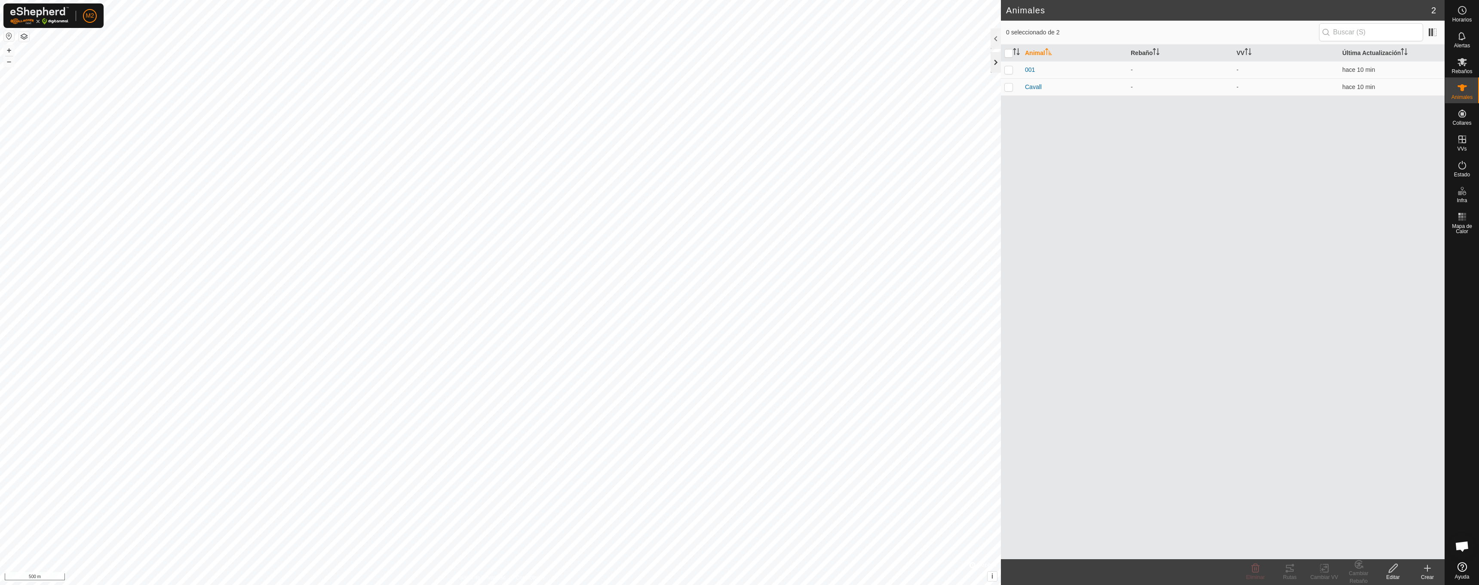
click at [994, 59] on div at bounding box center [996, 62] width 10 height 21
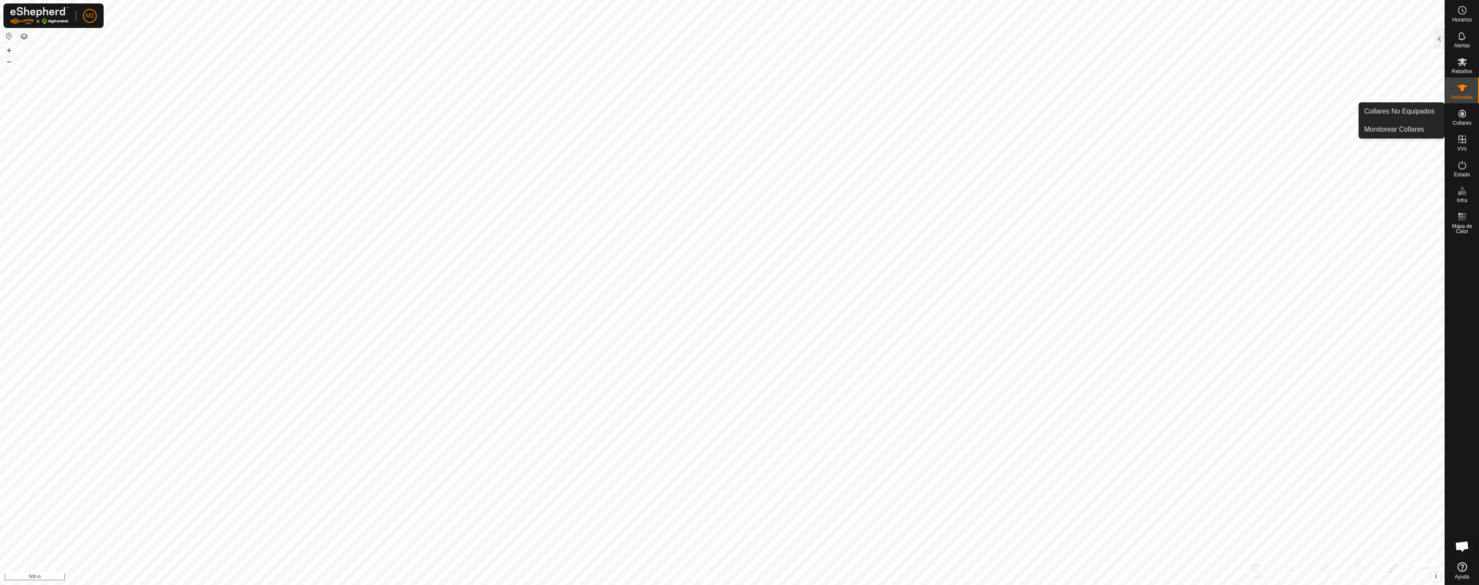
click at [1460, 116] on icon at bounding box center [1462, 113] width 10 height 10
click at [1461, 121] on span "Collares" at bounding box center [1462, 122] width 19 height 5
click at [1417, 132] on link "Monitorear Collares" at bounding box center [1401, 129] width 85 height 17
click at [1413, 111] on link "Collares No Equipados" at bounding box center [1401, 111] width 85 height 17
click at [1441, 33] on div at bounding box center [1440, 38] width 10 height 21
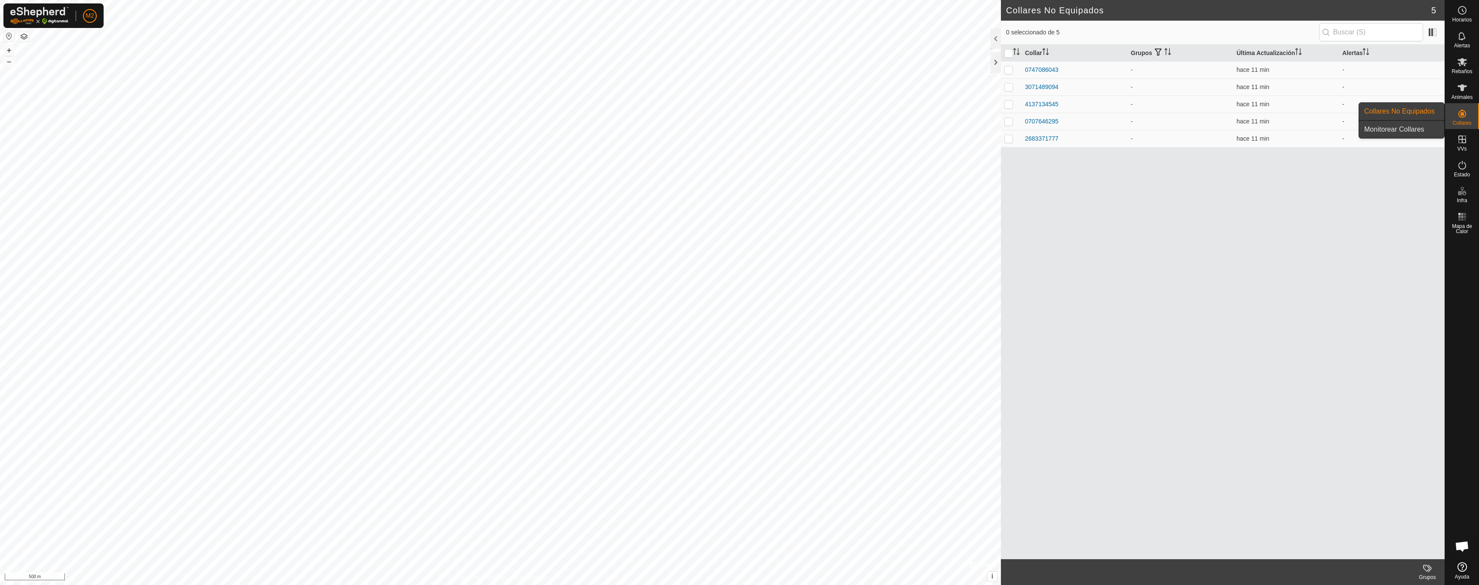
click at [1419, 126] on link "Monitorear Collares" at bounding box center [1401, 129] width 85 height 17
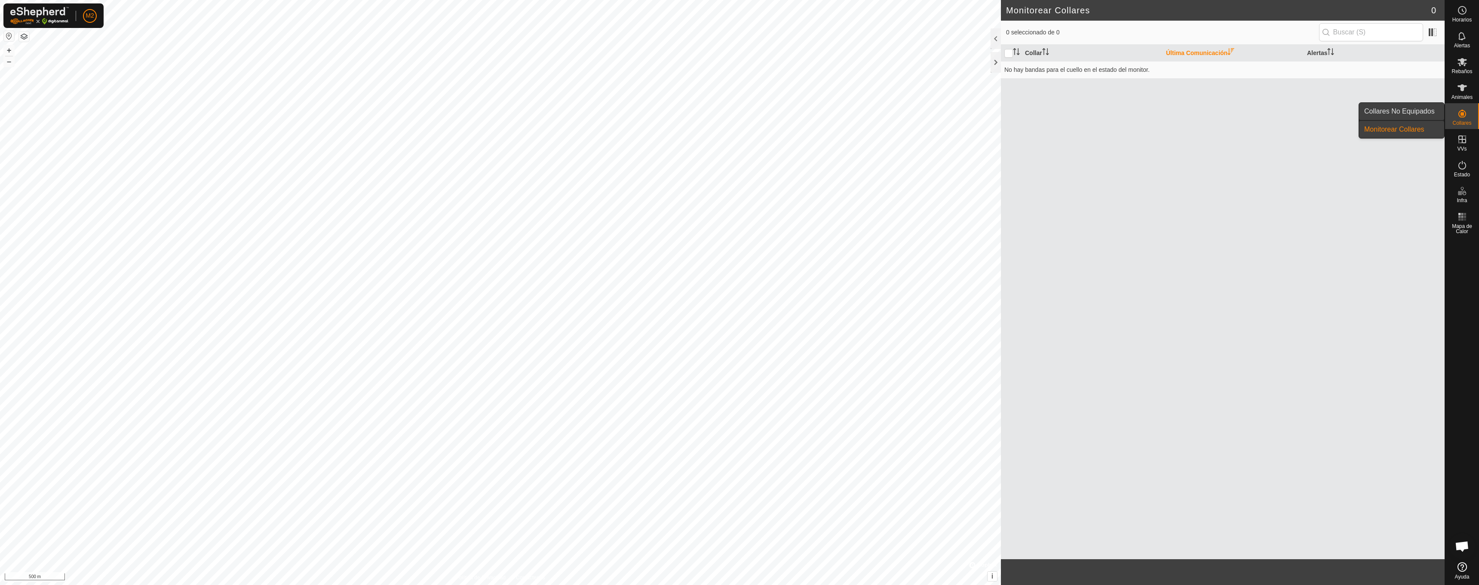
click at [1420, 114] on link "Collares No Equipados" at bounding box center [1401, 111] width 85 height 17
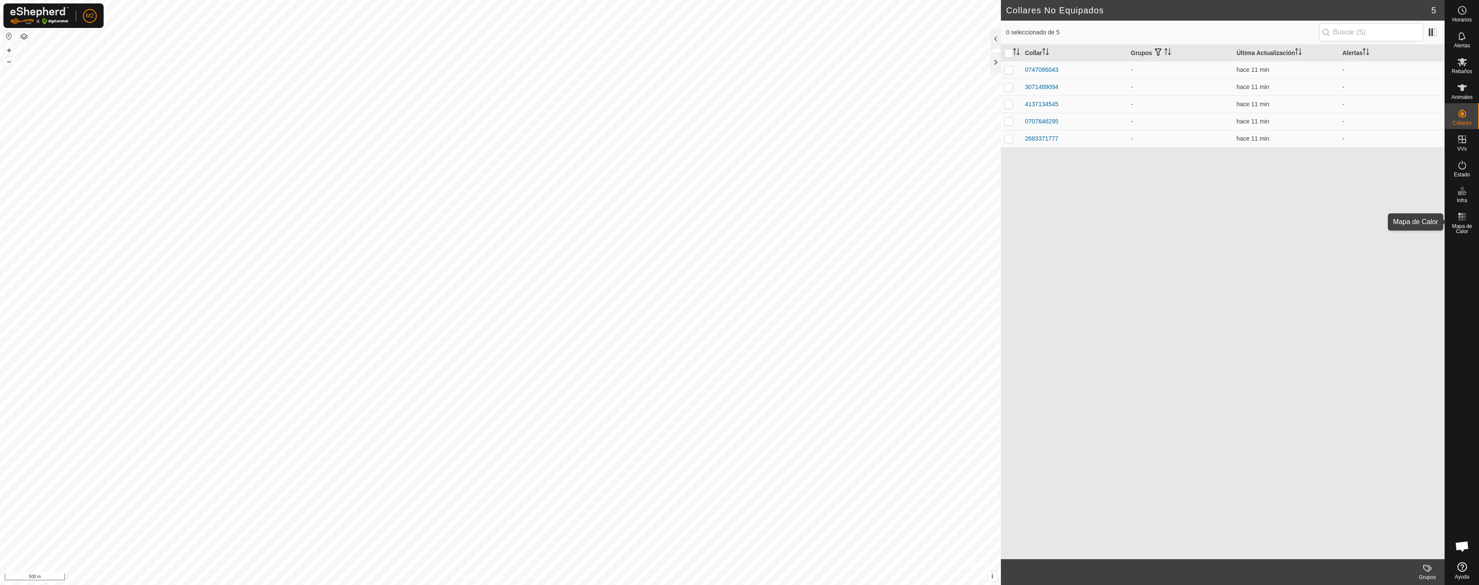
click at [1463, 220] on rect at bounding box center [1462, 219] width 2 height 2
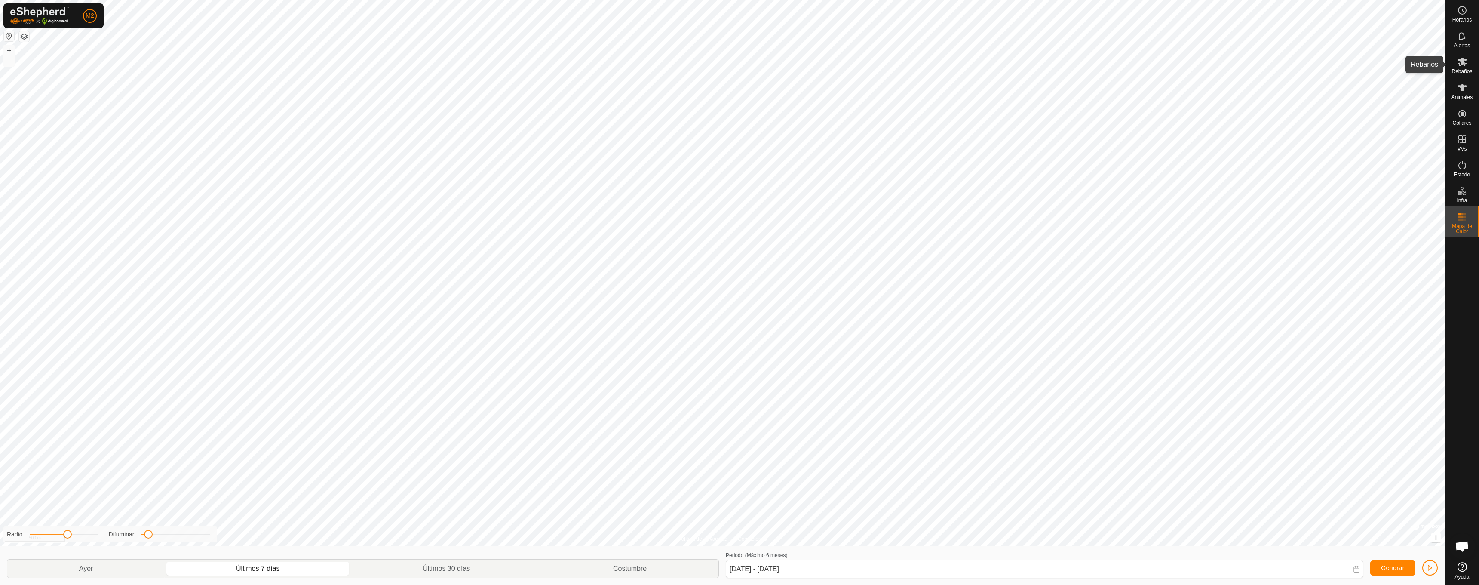
click at [1464, 69] on span "Rebaños" at bounding box center [1462, 71] width 21 height 5
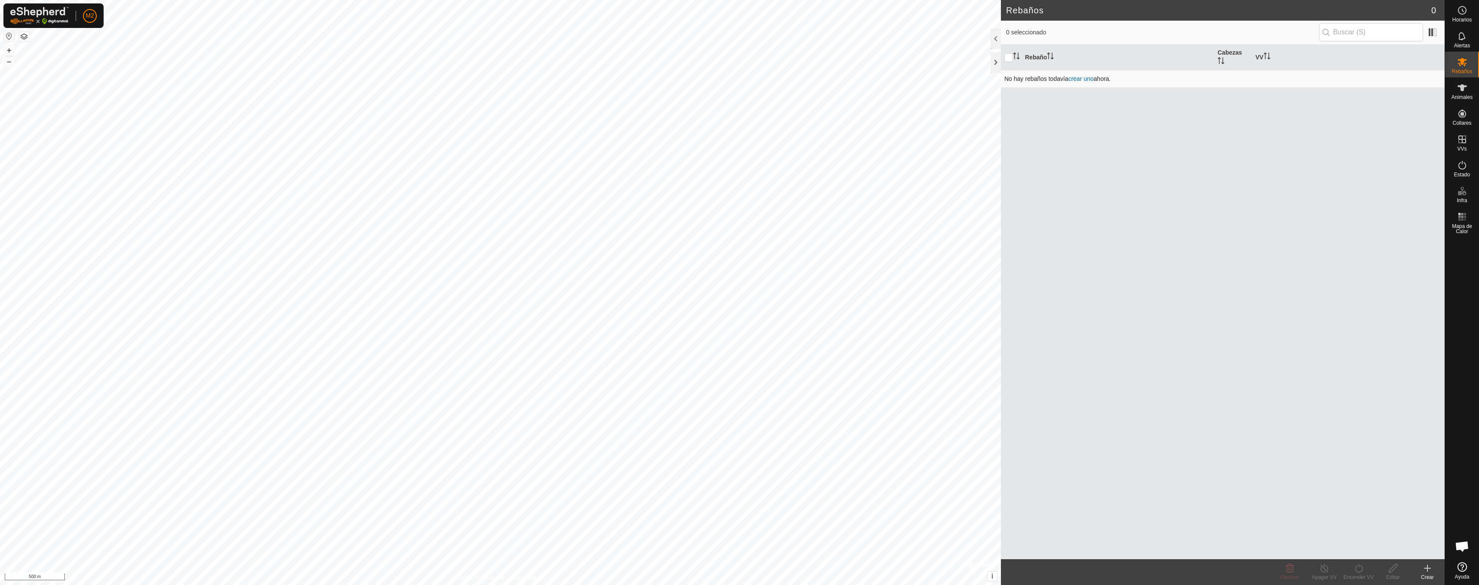
click at [1087, 80] on link "crear uno" at bounding box center [1081, 78] width 25 height 7
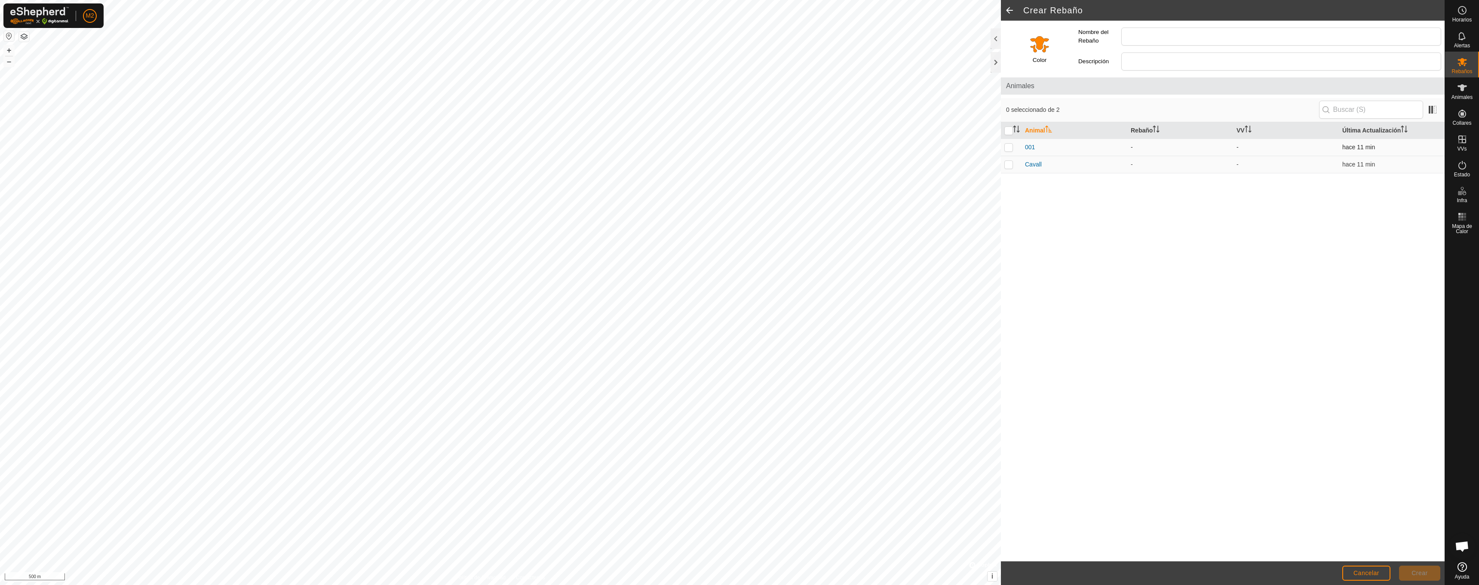
click at [1010, 148] on p-checkbox at bounding box center [1009, 147] width 9 height 7
checkbox input "true"
click at [1010, 163] on p-checkbox at bounding box center [1009, 164] width 9 height 7
checkbox input "true"
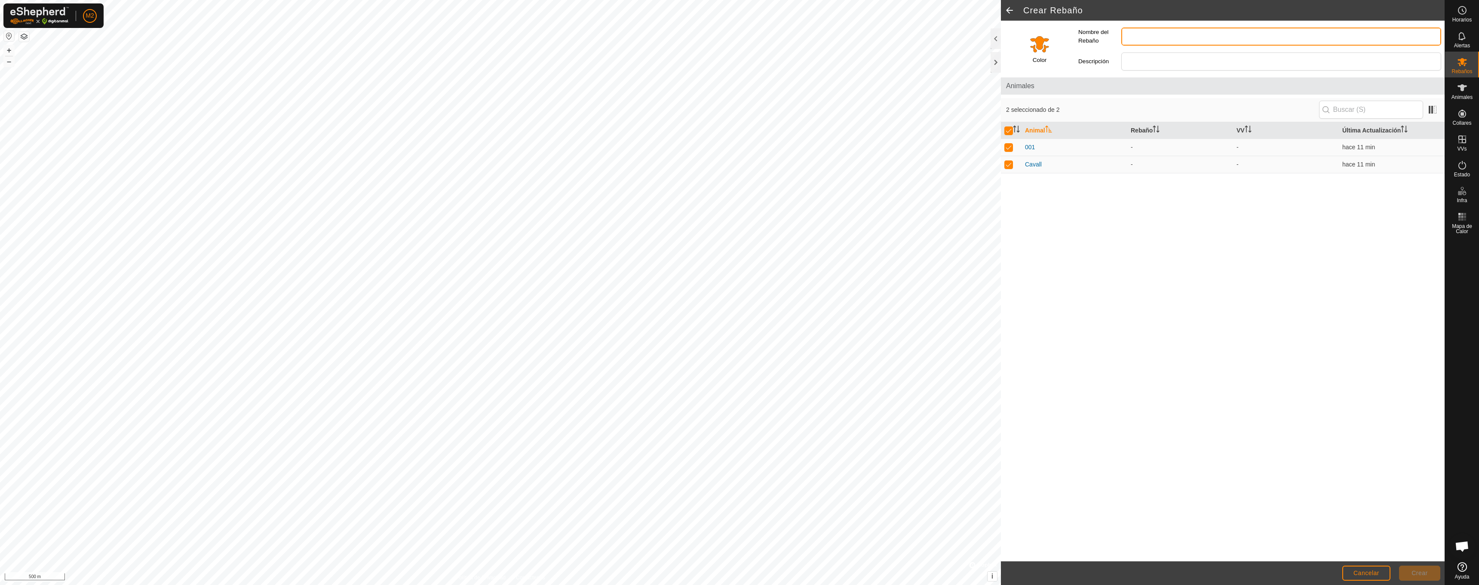
click at [1267, 39] on input "Nombre del Rebaño" at bounding box center [1282, 37] width 320 height 18
click at [1264, 36] on input "Nombre del Rebaño" at bounding box center [1282, 37] width 320 height 18
drag, startPoint x: 1175, startPoint y: 37, endPoint x: 1101, endPoint y: 37, distance: 74.0
click at [1101, 37] on div "Nombre del Rebaño Burro i cavall" at bounding box center [1260, 36] width 370 height 25
type input "Burro i cavall"
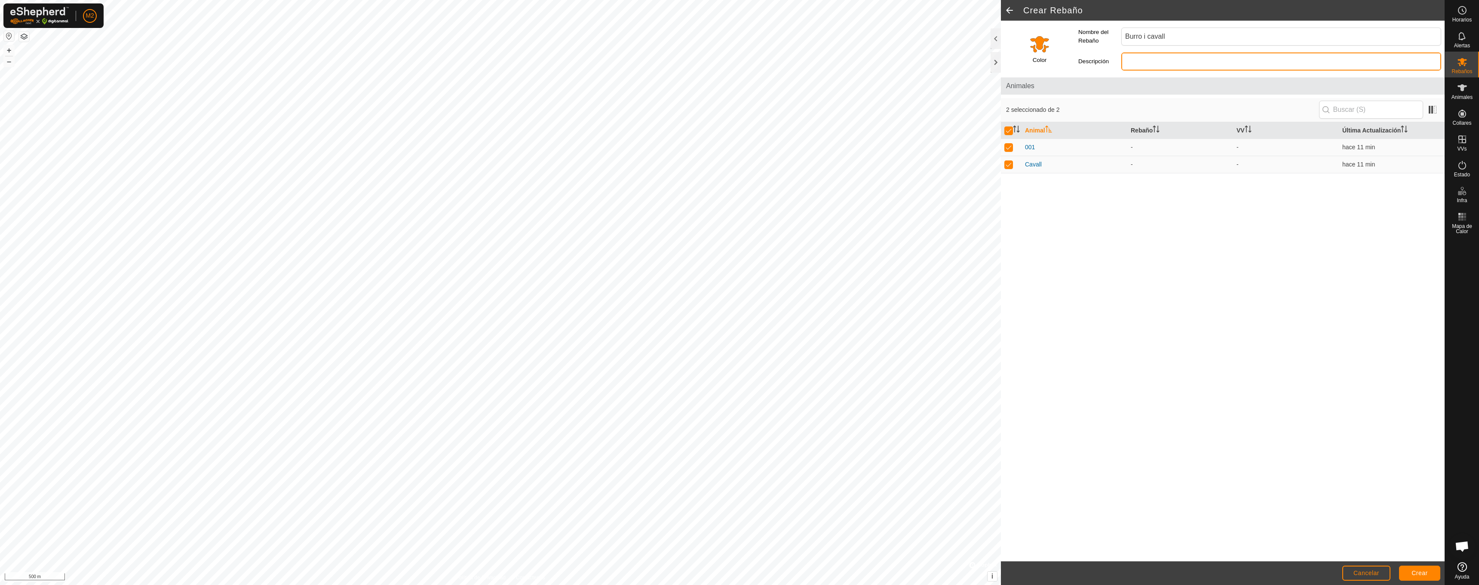
click at [1129, 58] on input "Descripción" at bounding box center [1282, 61] width 320 height 18
paste input "Burro i cavall"
type input "Burro i cavall de moment"
click at [1418, 575] on span "Crear" at bounding box center [1420, 572] width 16 height 7
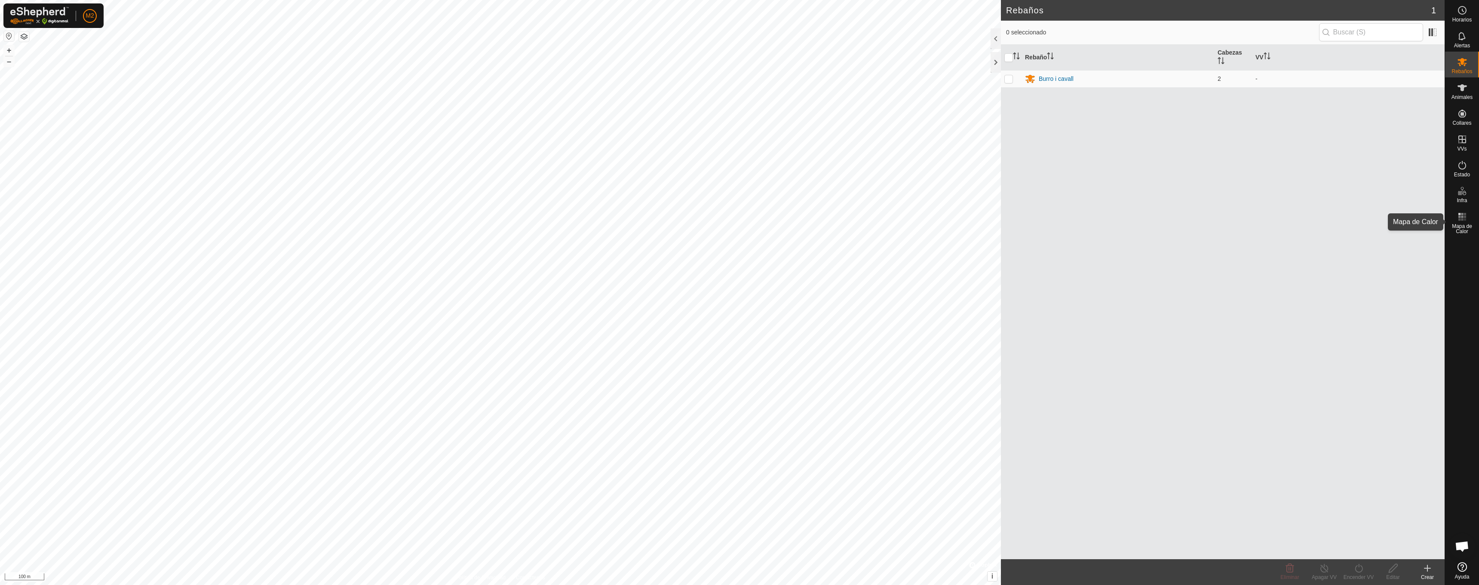
click at [1464, 224] on span "Mapa de Calor" at bounding box center [1463, 229] width 30 height 10
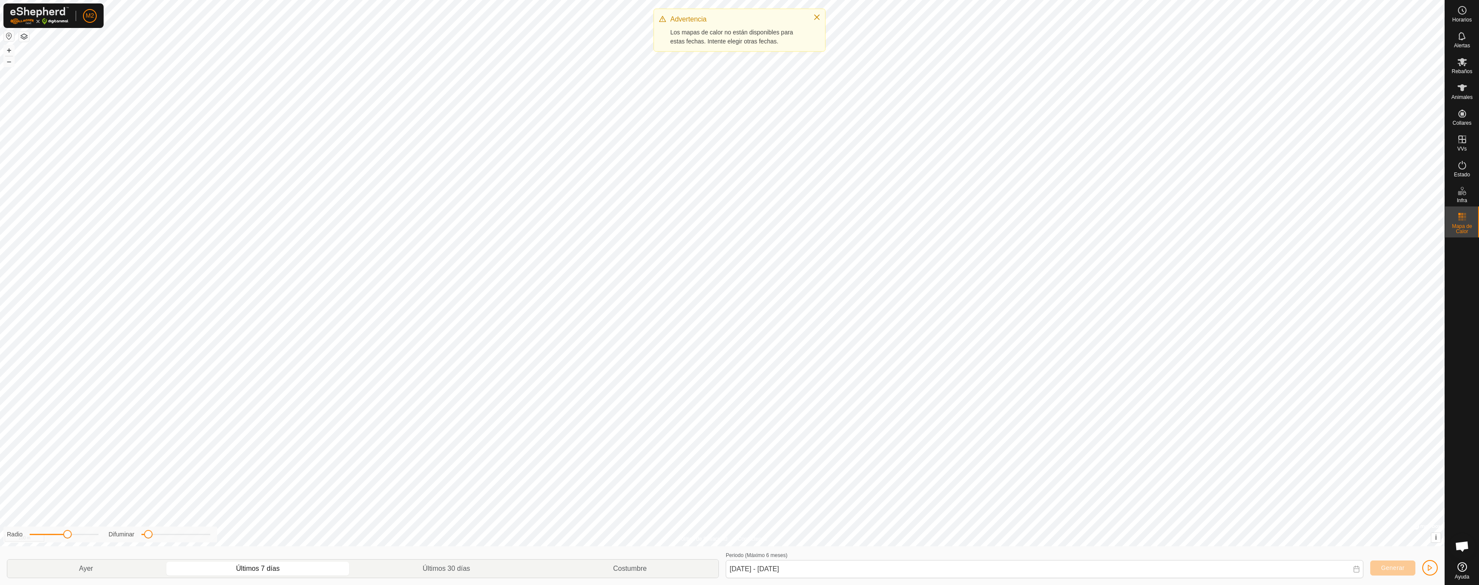
click at [1464, 224] on span "Mapa de Calor" at bounding box center [1463, 229] width 30 height 10
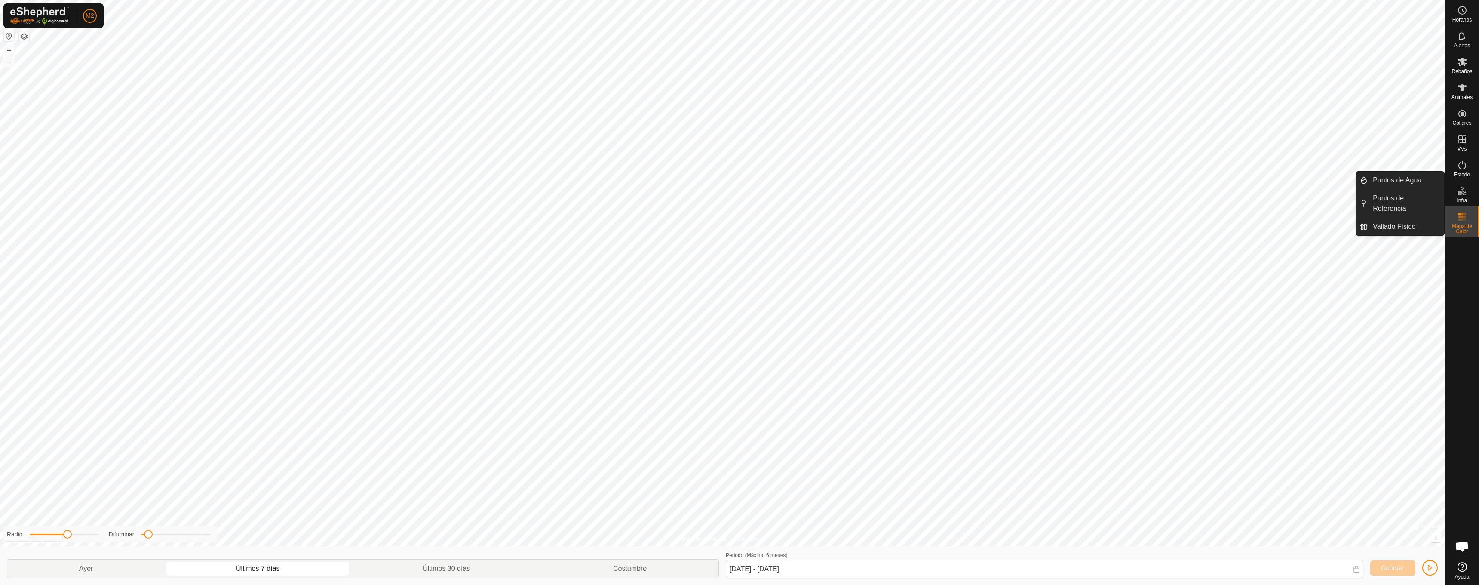
click at [1460, 194] on icon at bounding box center [1460, 193] width 4 height 4
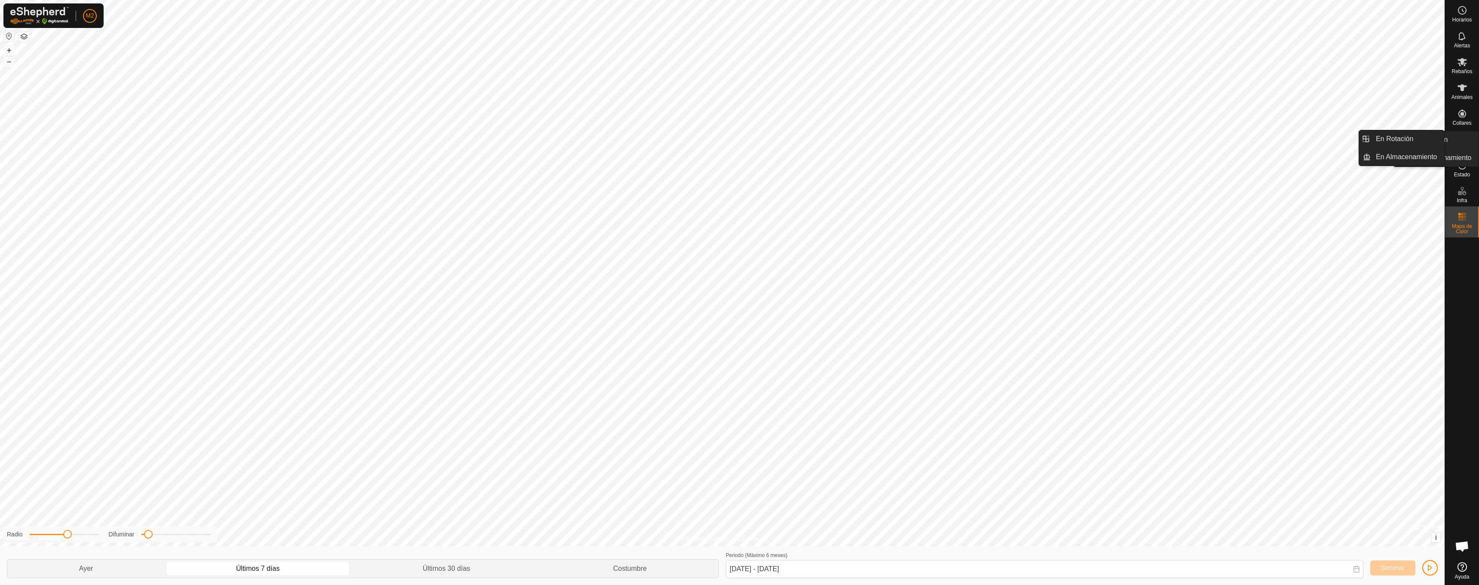
click at [1463, 140] on icon at bounding box center [1463, 139] width 8 height 8
click at [1463, 143] on icon at bounding box center [1463, 139] width 8 height 8
click at [1464, 141] on icon at bounding box center [1462, 139] width 10 height 10
click at [1456, 93] on es-animals-svg-icon at bounding box center [1462, 88] width 15 height 14
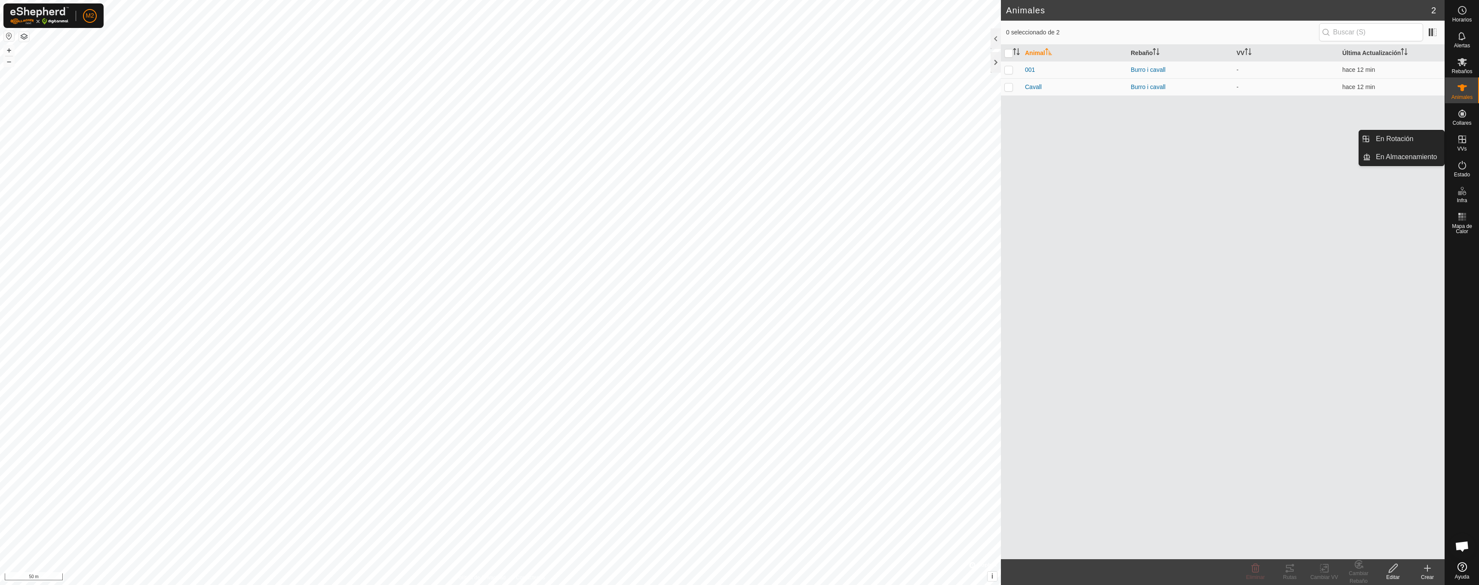
click at [1460, 138] on icon at bounding box center [1462, 139] width 10 height 10
click at [1461, 113] on es-menu-bar "Horarios Alertas Rebaños Animales Collares VVs Estado Infra Mapa de Calor Ayuda" at bounding box center [1462, 292] width 34 height 585
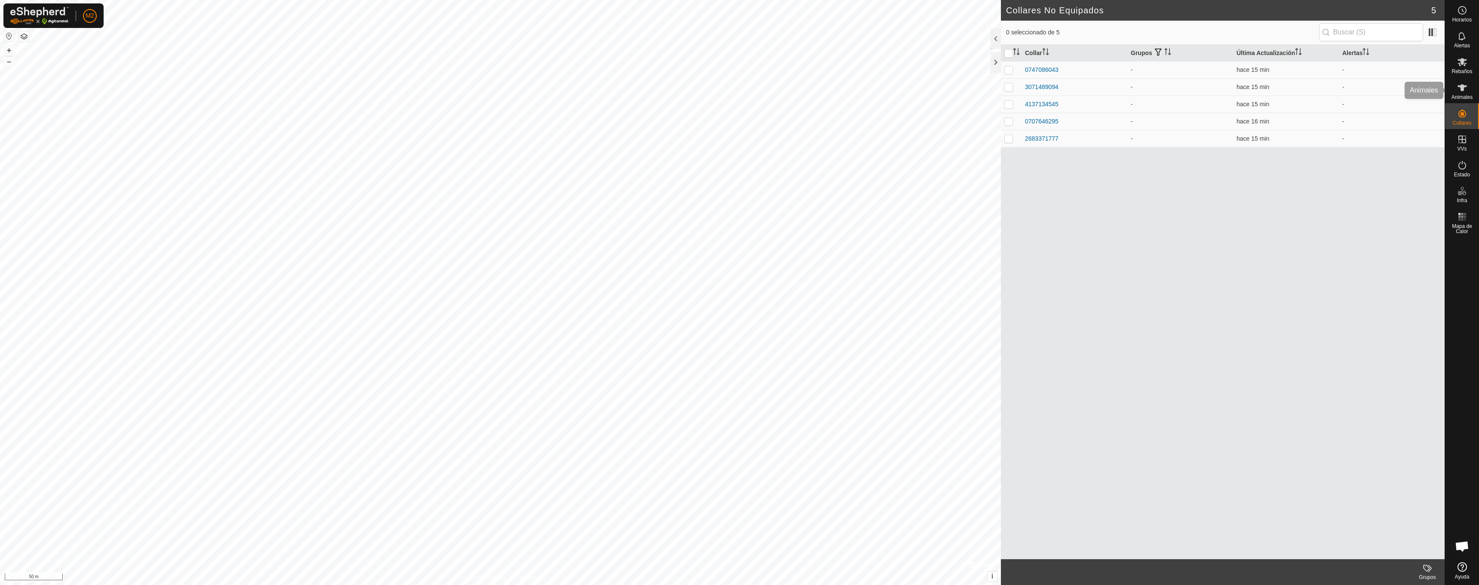
click at [1460, 101] on div "Animales" at bounding box center [1462, 90] width 34 height 26
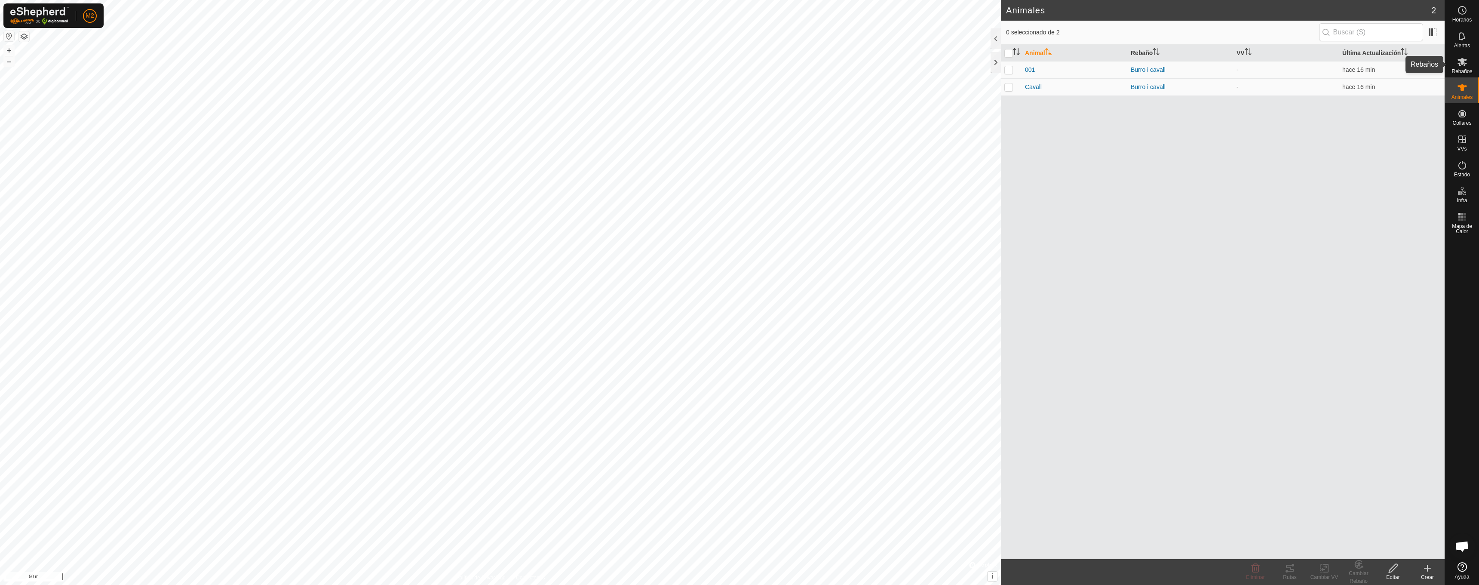
click at [1466, 68] on es-mob-svg-icon at bounding box center [1462, 62] width 15 height 14
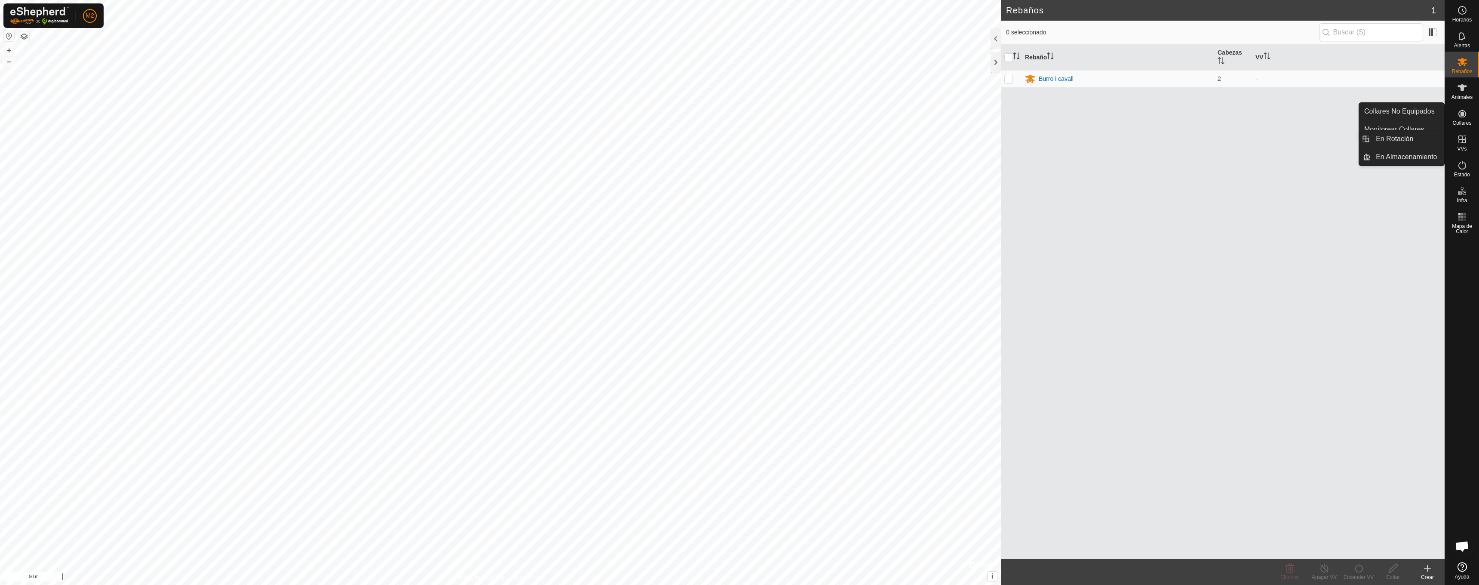
click at [1467, 137] on icon at bounding box center [1462, 139] width 10 height 10
click at [1387, 141] on link "En Rotación" at bounding box center [1408, 138] width 74 height 17
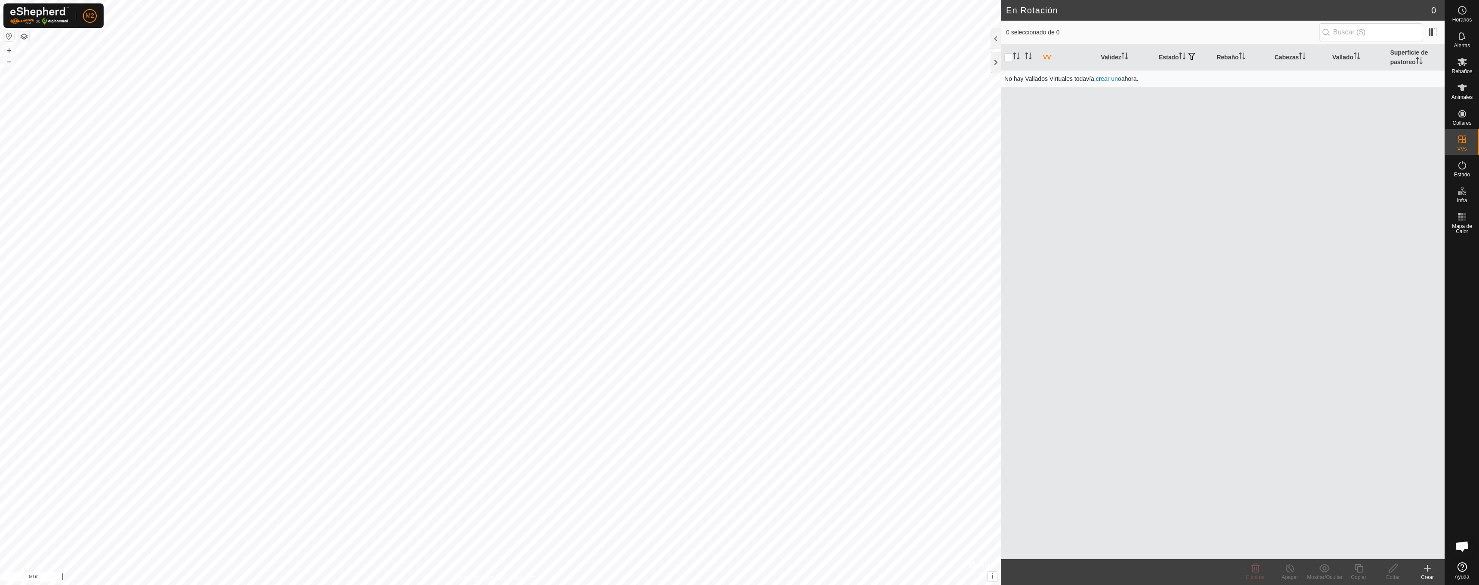
click at [1112, 80] on link "crear uno" at bounding box center [1108, 78] width 25 height 7
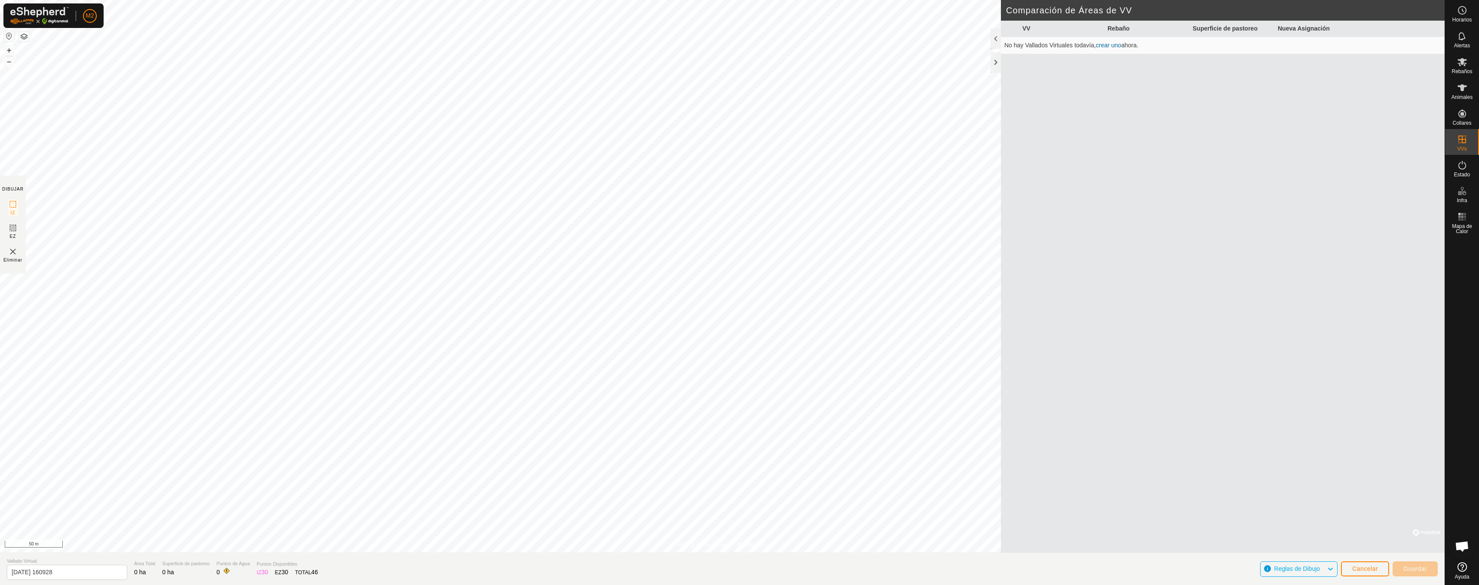
click at [14, 258] on span "Eliminar" at bounding box center [12, 260] width 19 height 6
click at [9, 50] on button "+" at bounding box center [9, 50] width 10 height 10
click at [10, 49] on button "+" at bounding box center [9, 50] width 10 height 10
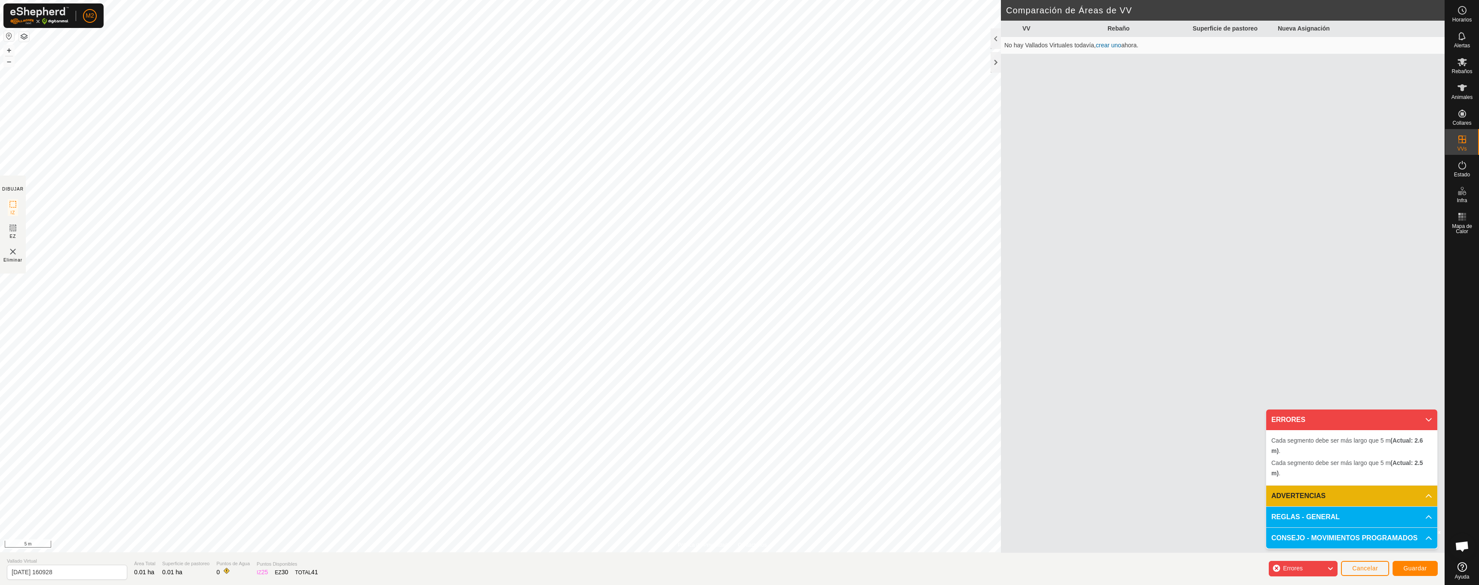
click at [1356, 516] on p-accordion-header "REGLAS - GENERAL" at bounding box center [1352, 517] width 171 height 21
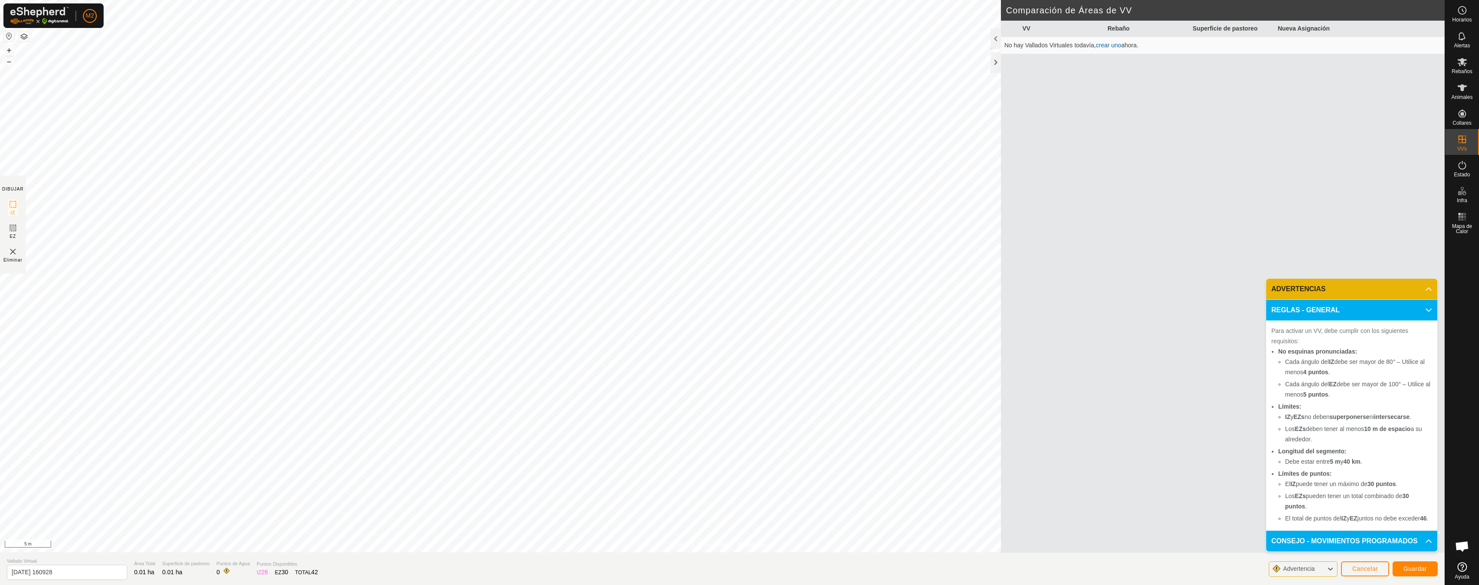
click at [1399, 533] on p-accordion-header "CONSEJO - MOVIMIENTOS PROGRAMADOS" at bounding box center [1352, 541] width 171 height 21
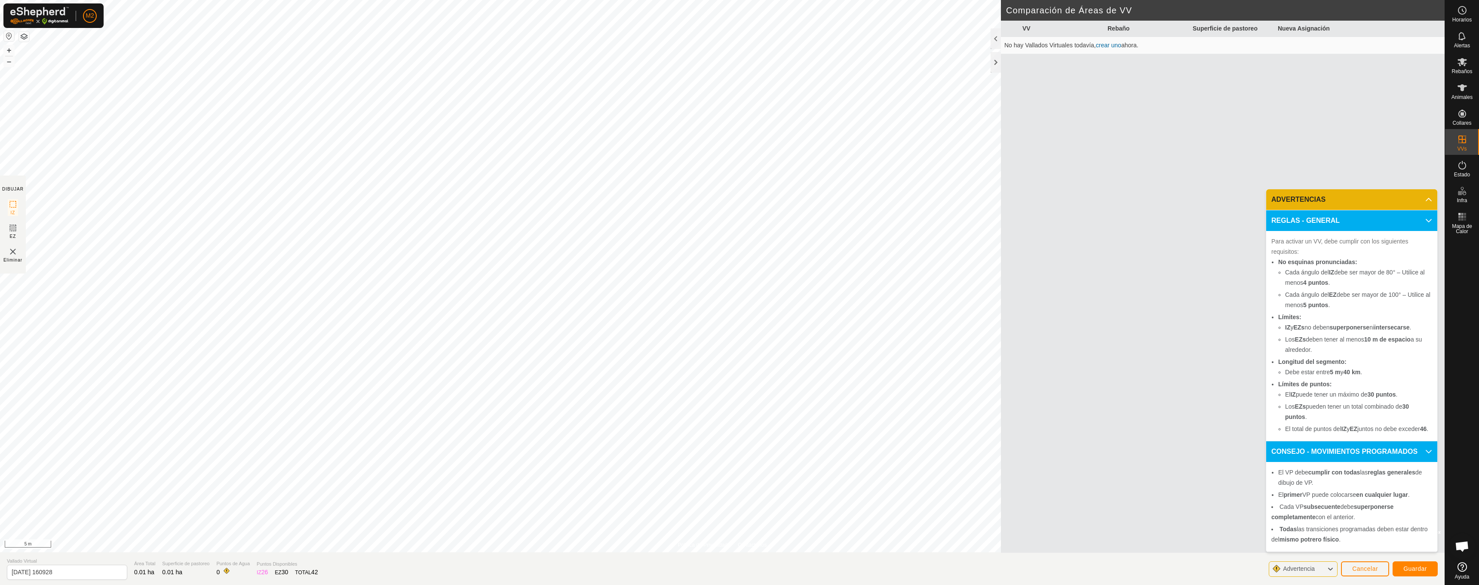
click at [1426, 569] on span "Guardar" at bounding box center [1416, 568] width 24 height 7
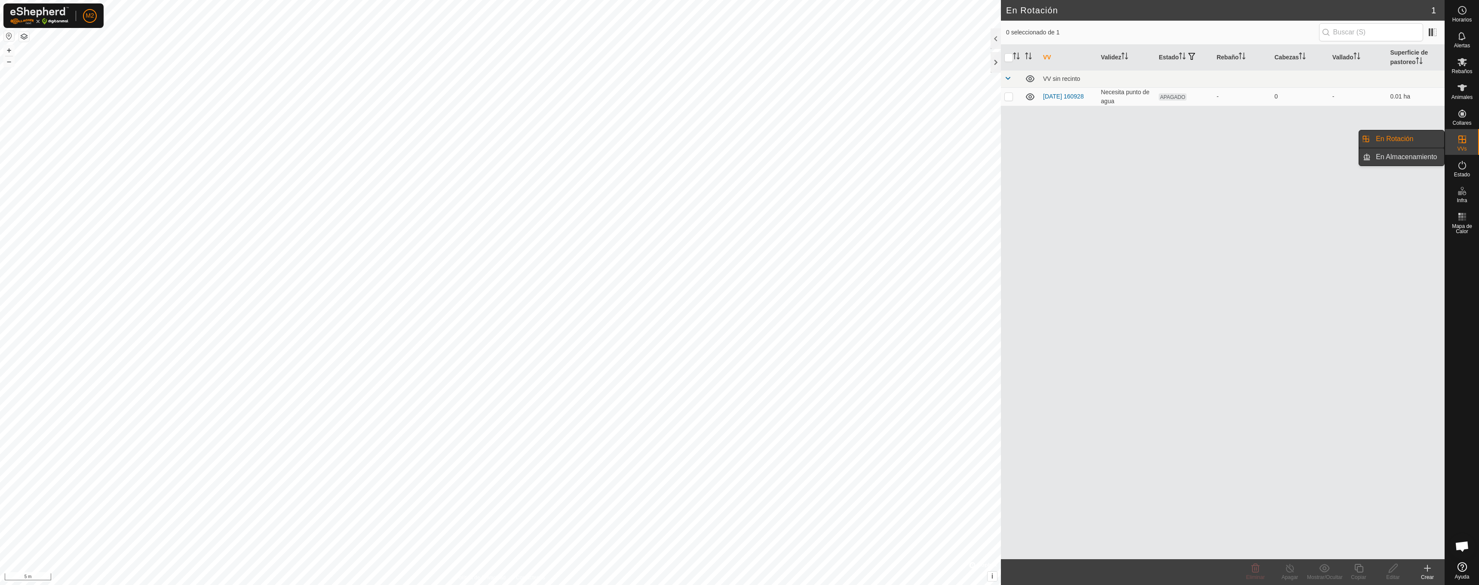
click at [1390, 160] on link "En Almacenamiento" at bounding box center [1408, 156] width 74 height 17
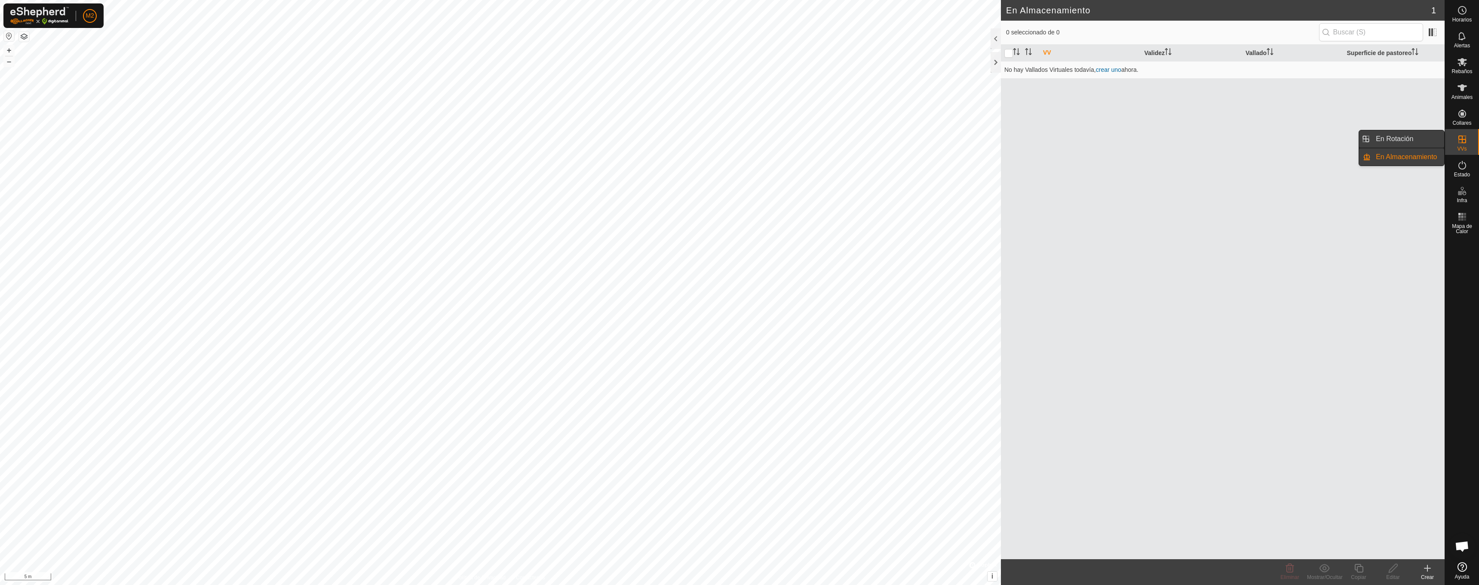
click at [1398, 137] on link "En Rotación" at bounding box center [1408, 138] width 74 height 17
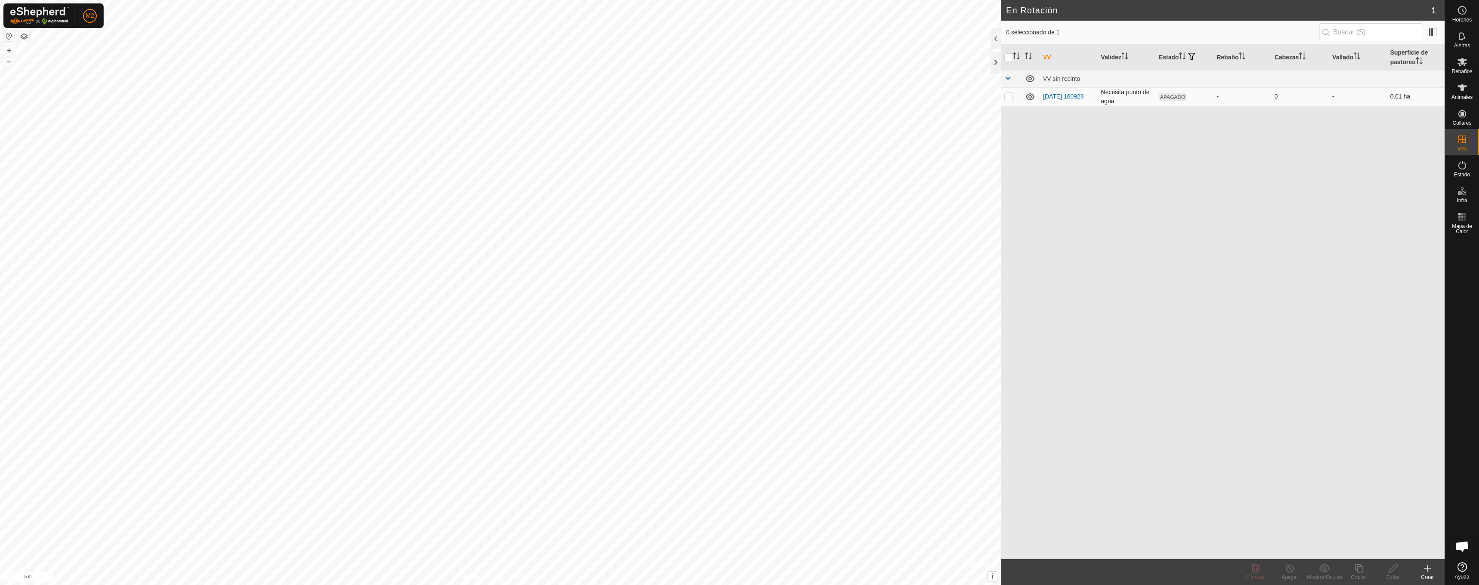
click at [1174, 98] on span "APAGADO" at bounding box center [1173, 96] width 28 height 7
click at [1134, 93] on td "Necesita punto de agua" at bounding box center [1127, 96] width 58 height 18
click at [1408, 156] on link "En Almacenamiento" at bounding box center [1408, 156] width 74 height 17
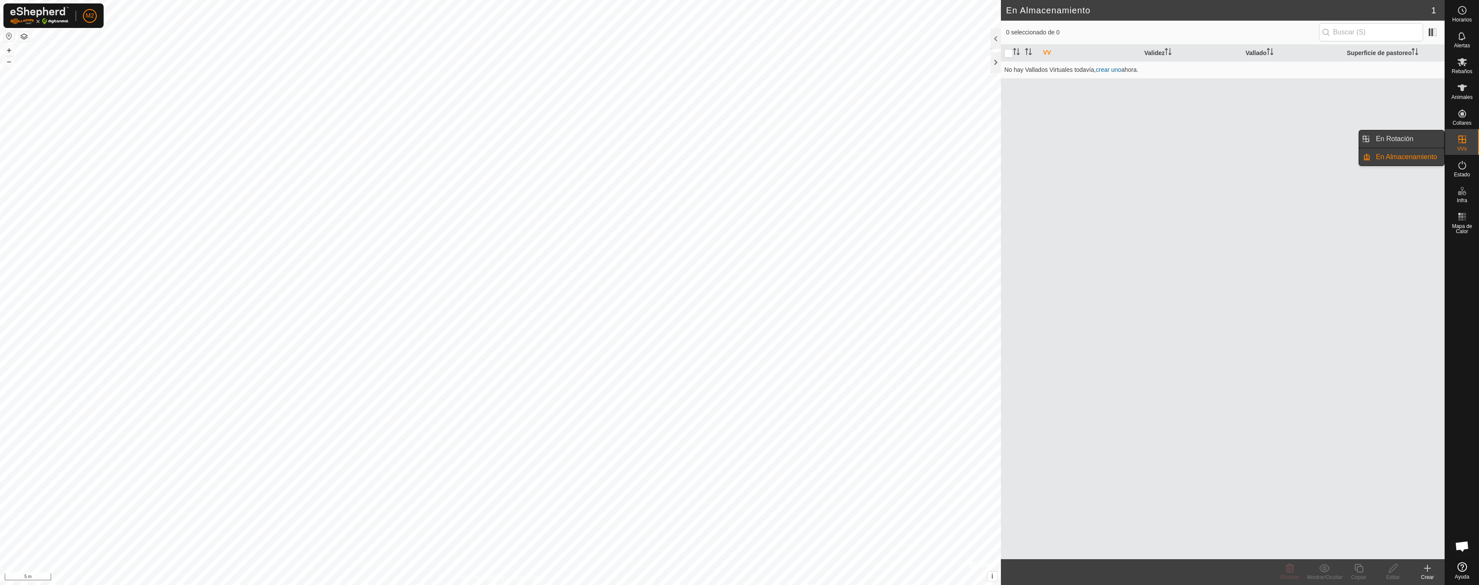
click at [1404, 142] on link "En Rotación" at bounding box center [1408, 138] width 74 height 17
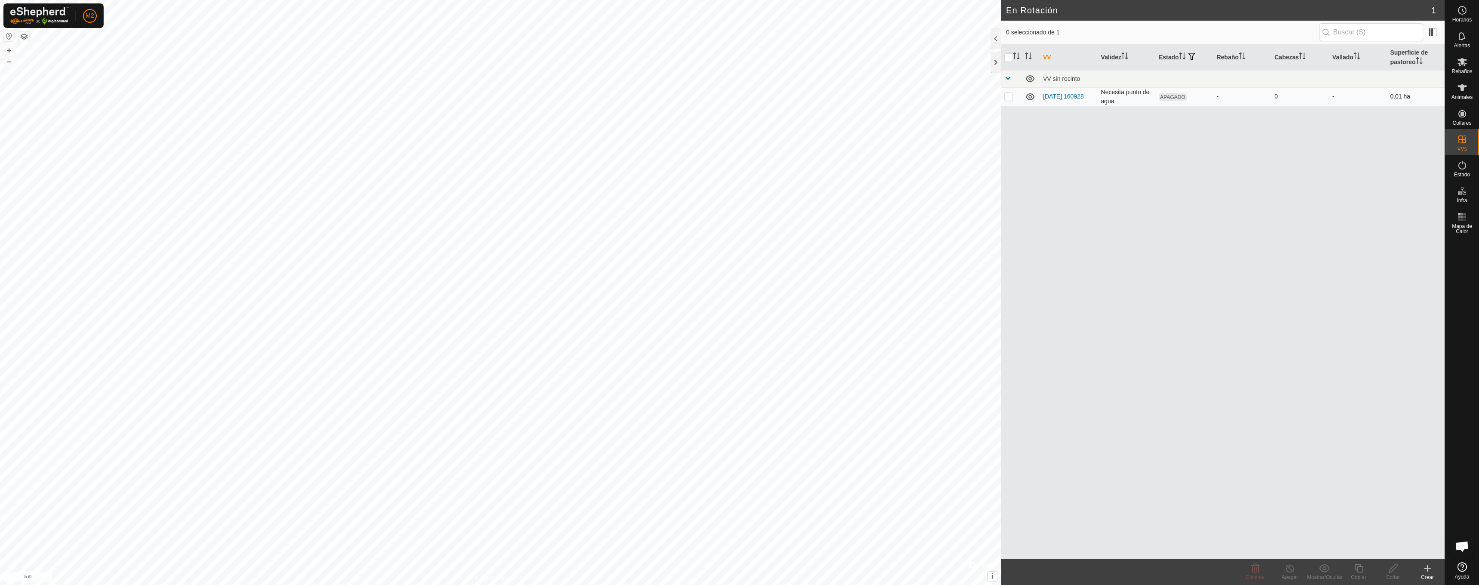
click at [1206, 96] on td "APAGADO" at bounding box center [1185, 96] width 58 height 18
click at [1393, 96] on td "0.01 ha" at bounding box center [1416, 96] width 58 height 18
click at [1003, 98] on td at bounding box center [1011, 96] width 21 height 18
checkbox input "true"
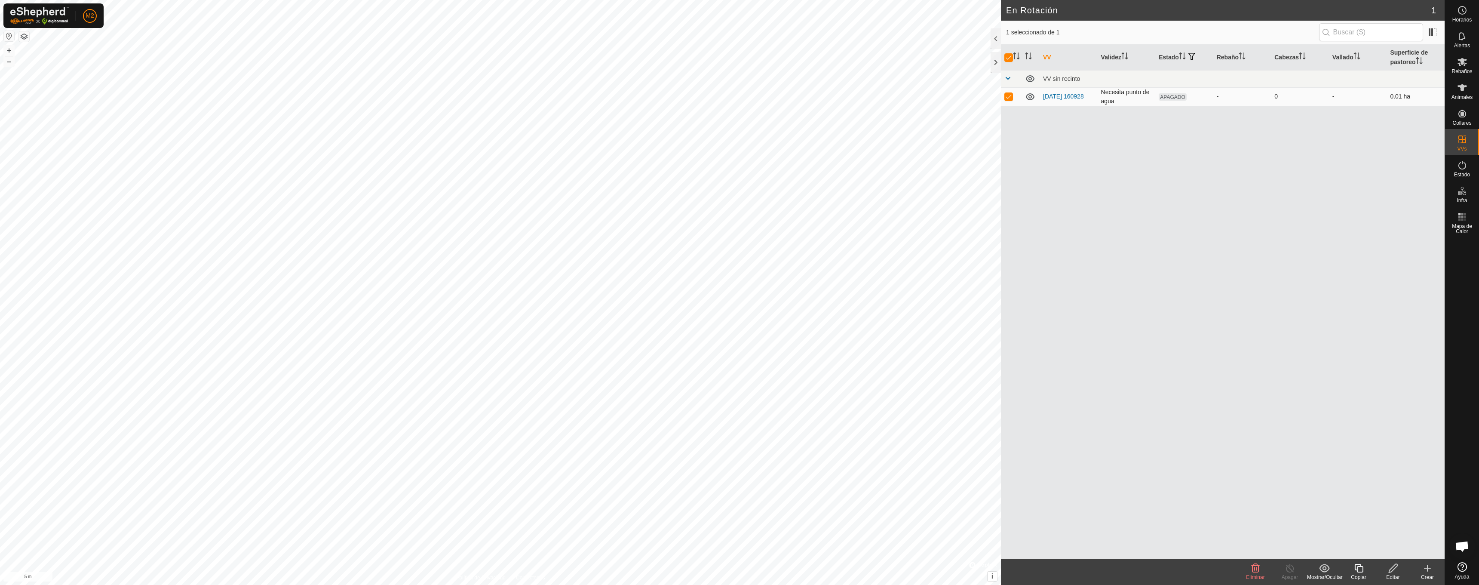
click at [1107, 96] on td "Necesita punto de agua" at bounding box center [1127, 96] width 58 height 18
click at [1393, 178] on link "Puntos de Agua" at bounding box center [1406, 180] width 77 height 17
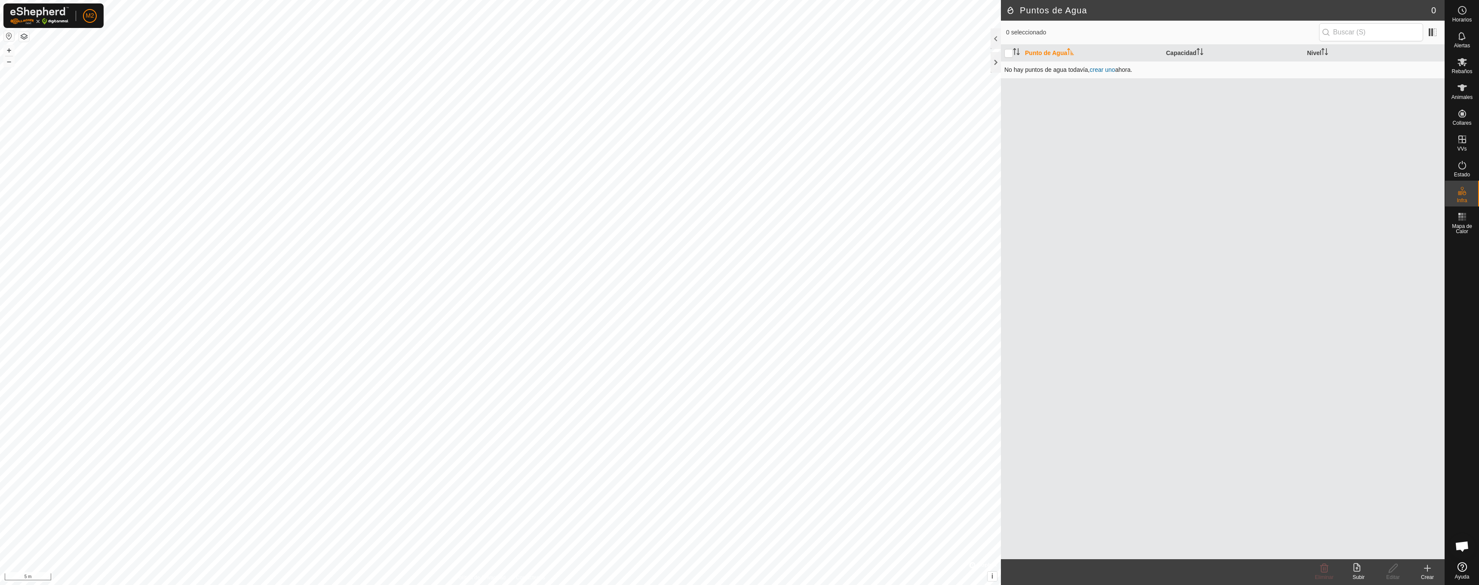
click at [1099, 71] on link "crear uno" at bounding box center [1102, 69] width 25 height 7
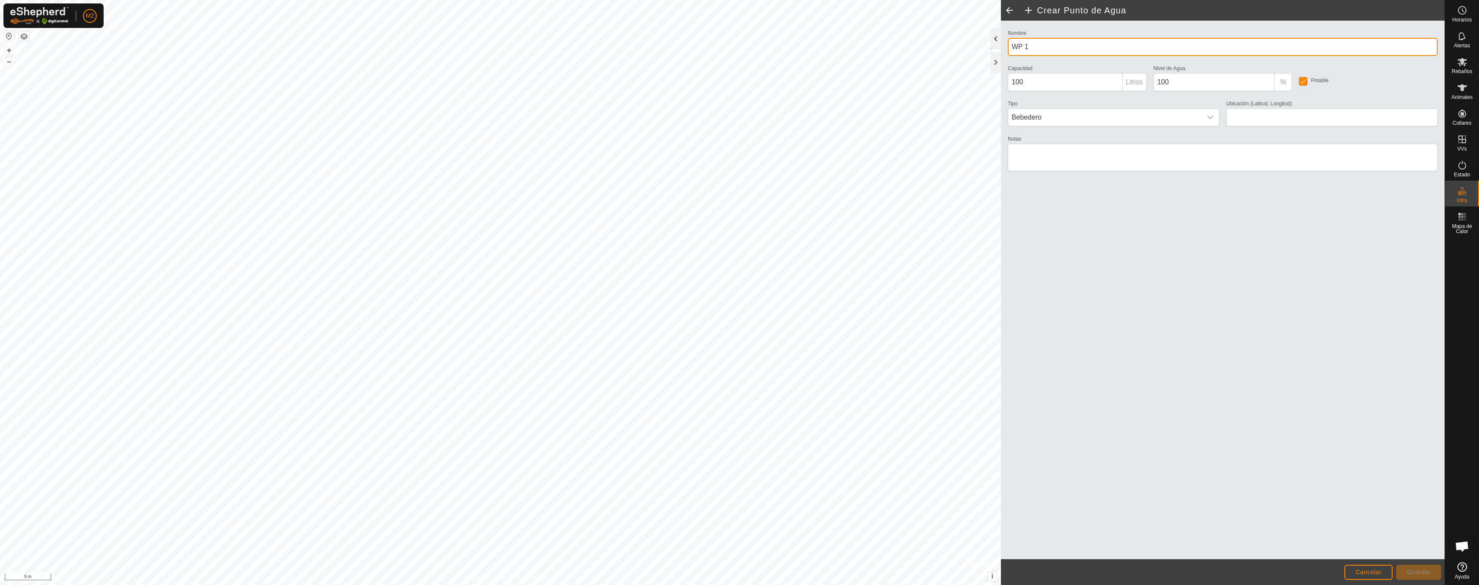
click at [964, 36] on div "Crear Punto de Agua Nombre WP 1 Capacidad 100 Litros Nivel de Agua 100 % Potabl…" at bounding box center [722, 292] width 1445 height 585
type input "i"
type input "AIGUA 1"
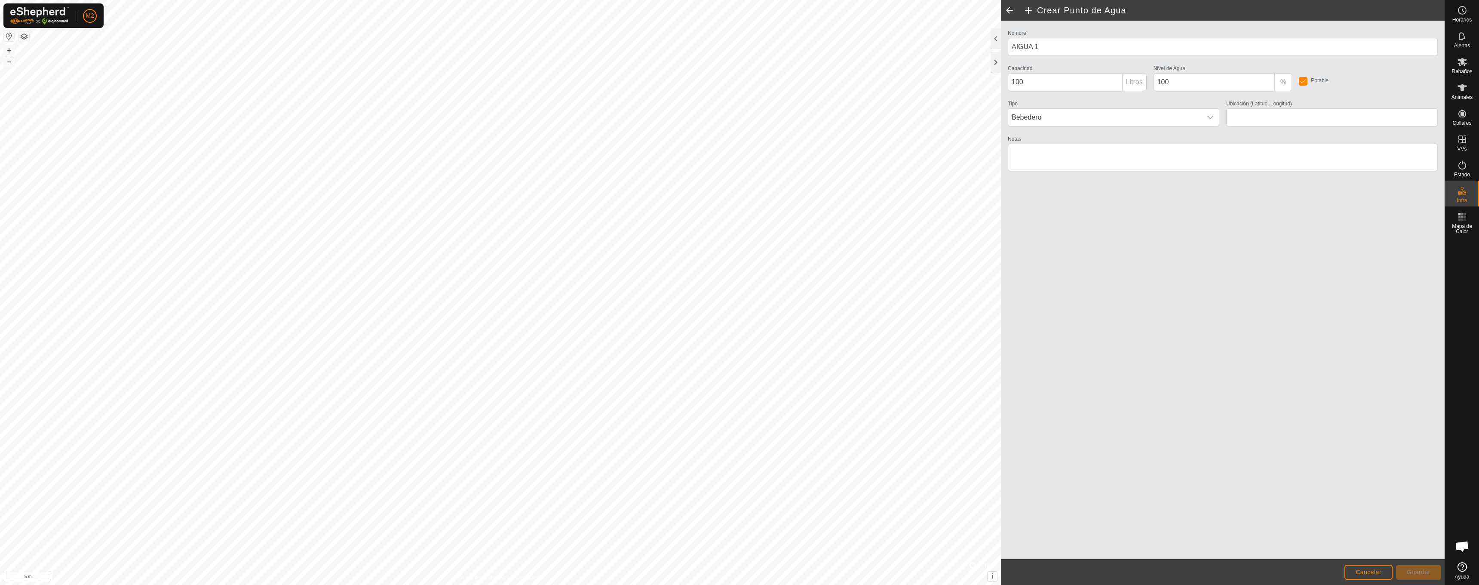
type input "41.782305, 1.835075"
click at [1423, 569] on span "Guardar" at bounding box center [1419, 572] width 24 height 7
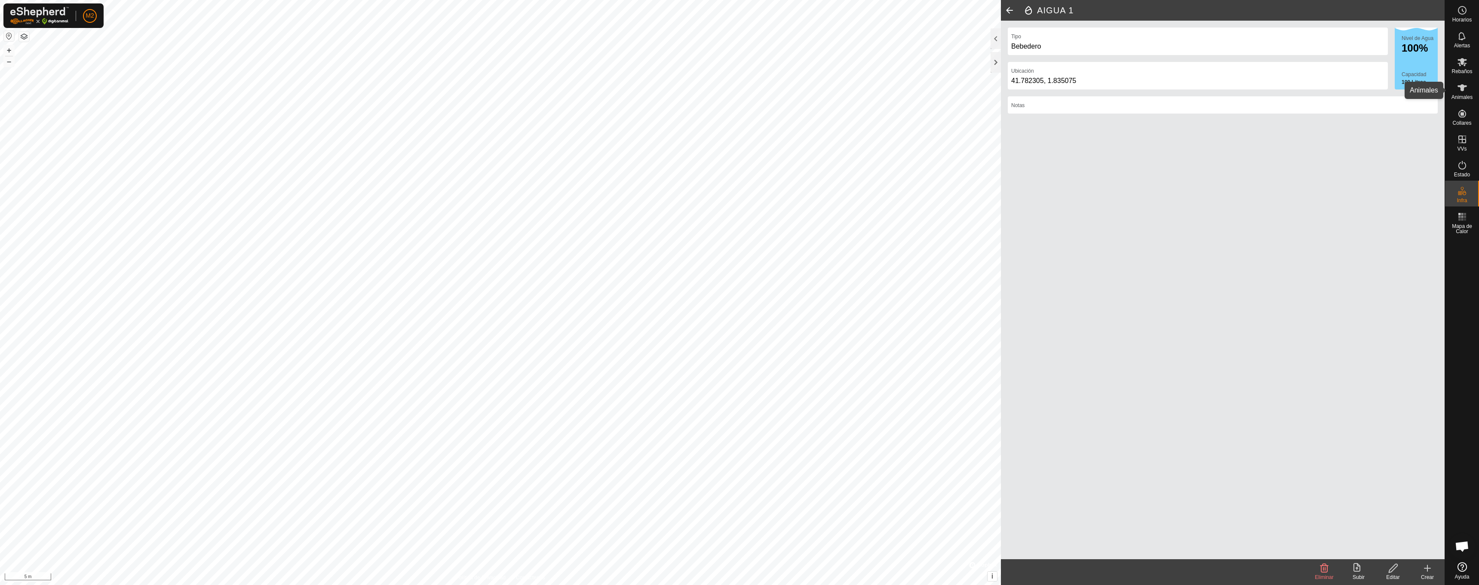
click at [1458, 91] on icon at bounding box center [1462, 88] width 10 height 10
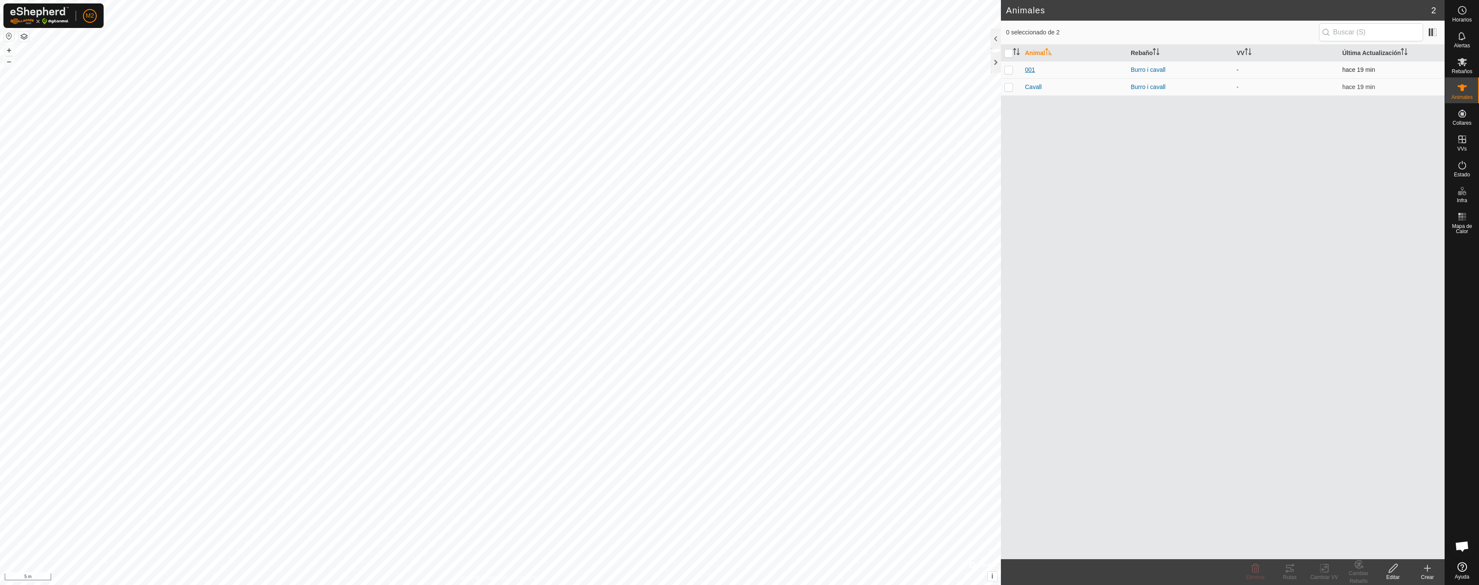
click at [1032, 68] on span "001" at bounding box center [1030, 69] width 10 height 9
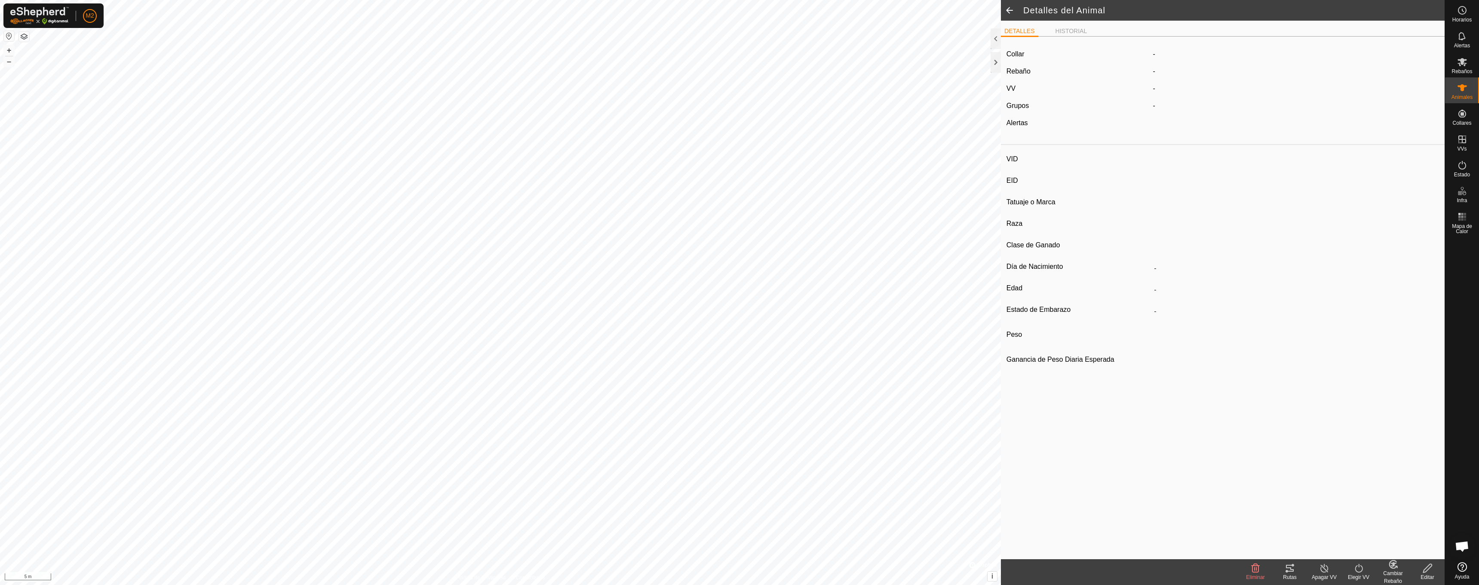
type input "001"
type input "-"
type input "Burro"
type input "Ruc catala"
type input "Ruc"
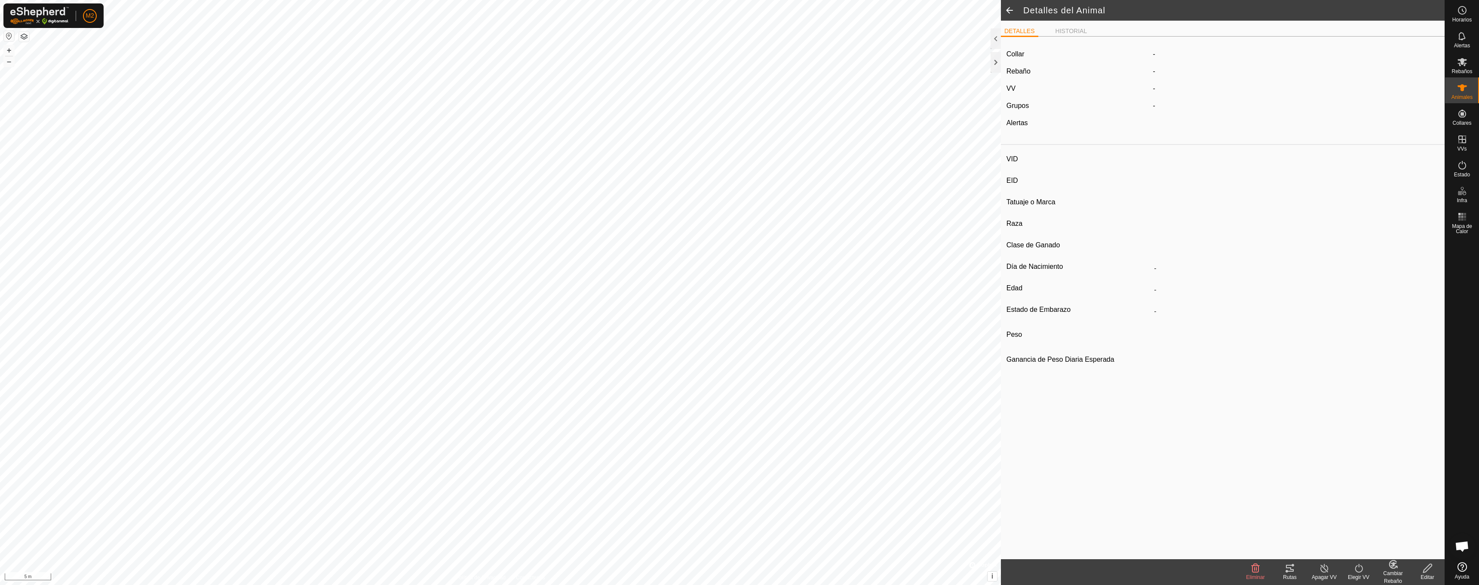
type input "0 kg"
type input "-"
click at [1424, 572] on icon at bounding box center [1428, 568] width 11 height 10
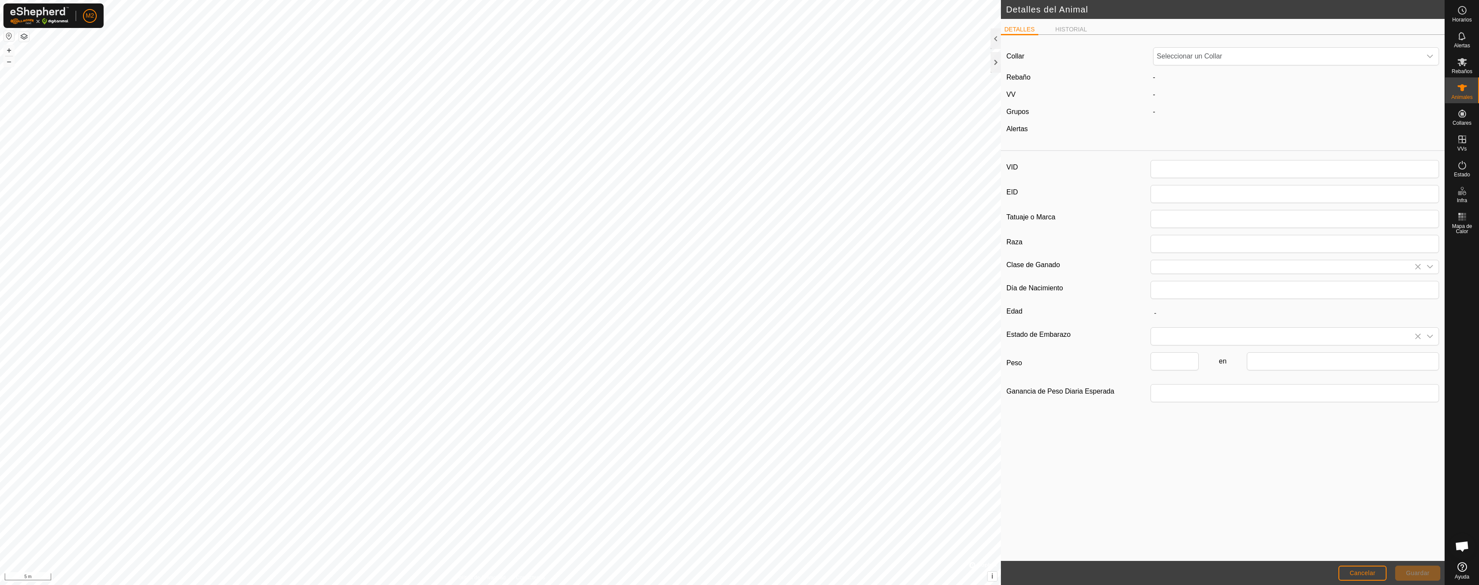
type input "001"
type input "Burro"
type input "Ruc catala"
type input "Ruc"
type input "0"
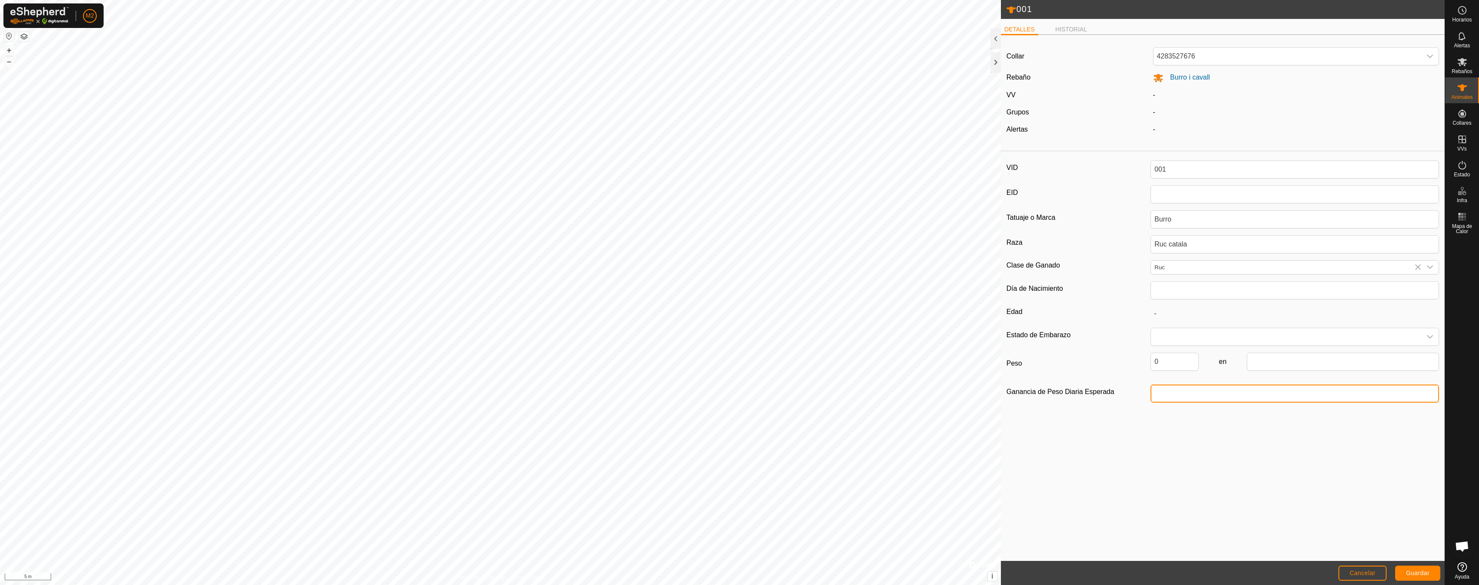
click at [1174, 403] on input "Ganancia de Peso Diaria Esperada" at bounding box center [1295, 393] width 289 height 18
click at [1351, 572] on span "Cancelar" at bounding box center [1363, 572] width 26 height 7
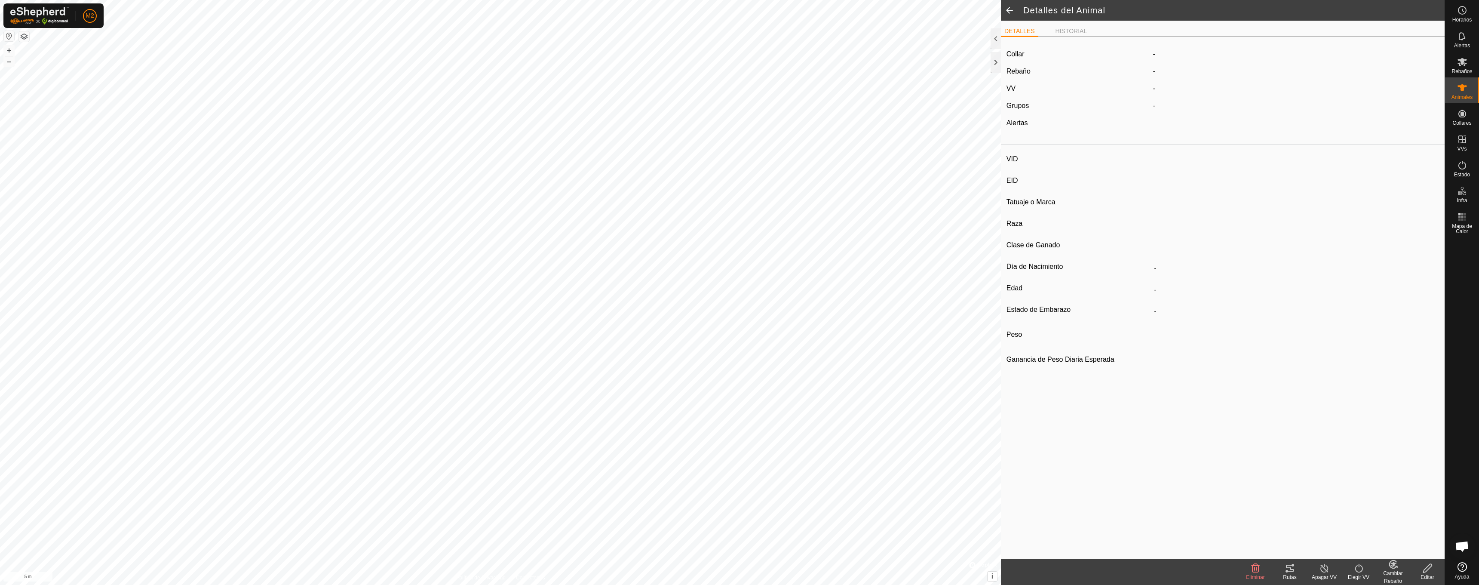
type input "001"
type input "-"
type input "Burro"
type input "Ruc catala"
type input "Ruc"
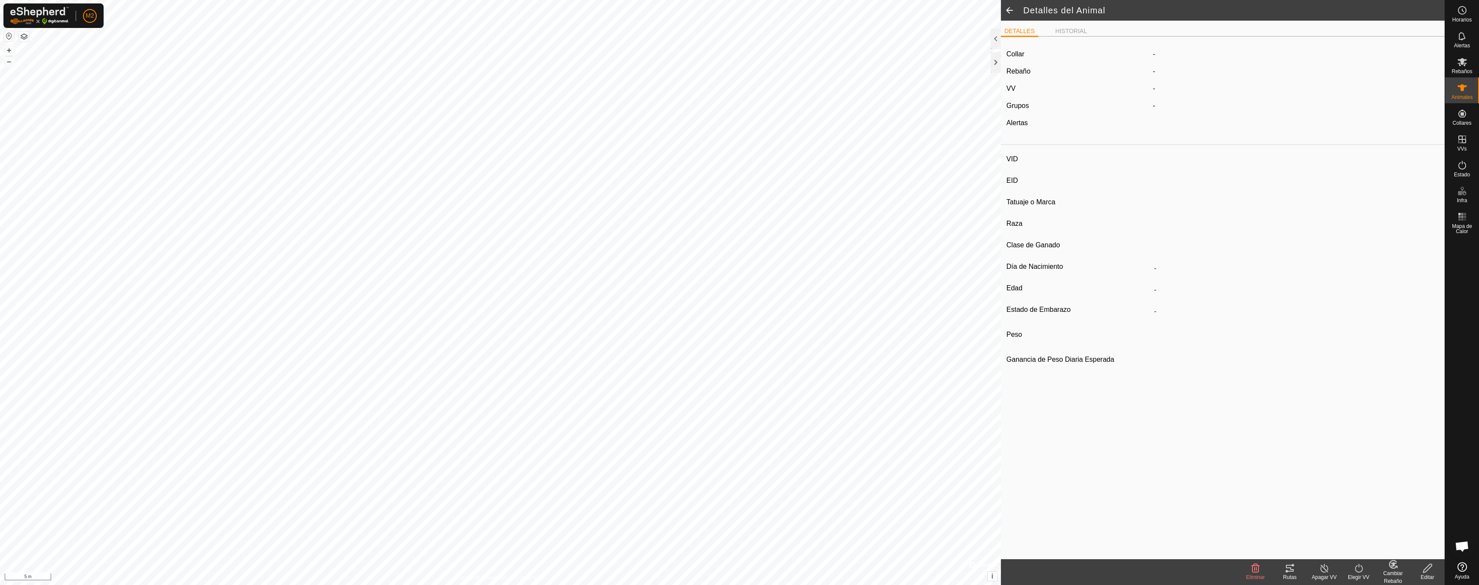
type input "0 kg"
type input "-"
click at [1459, 145] on es-virtualpaddocks-svg-icon at bounding box center [1462, 139] width 15 height 14
click at [1331, 302] on div "VID 001 EID - Tatuaje o Marca Burro Raza Ruc catala Clase de Ganado Ruc Día de …" at bounding box center [1223, 267] width 444 height 233
